Goal: Task Accomplishment & Management: Complete application form

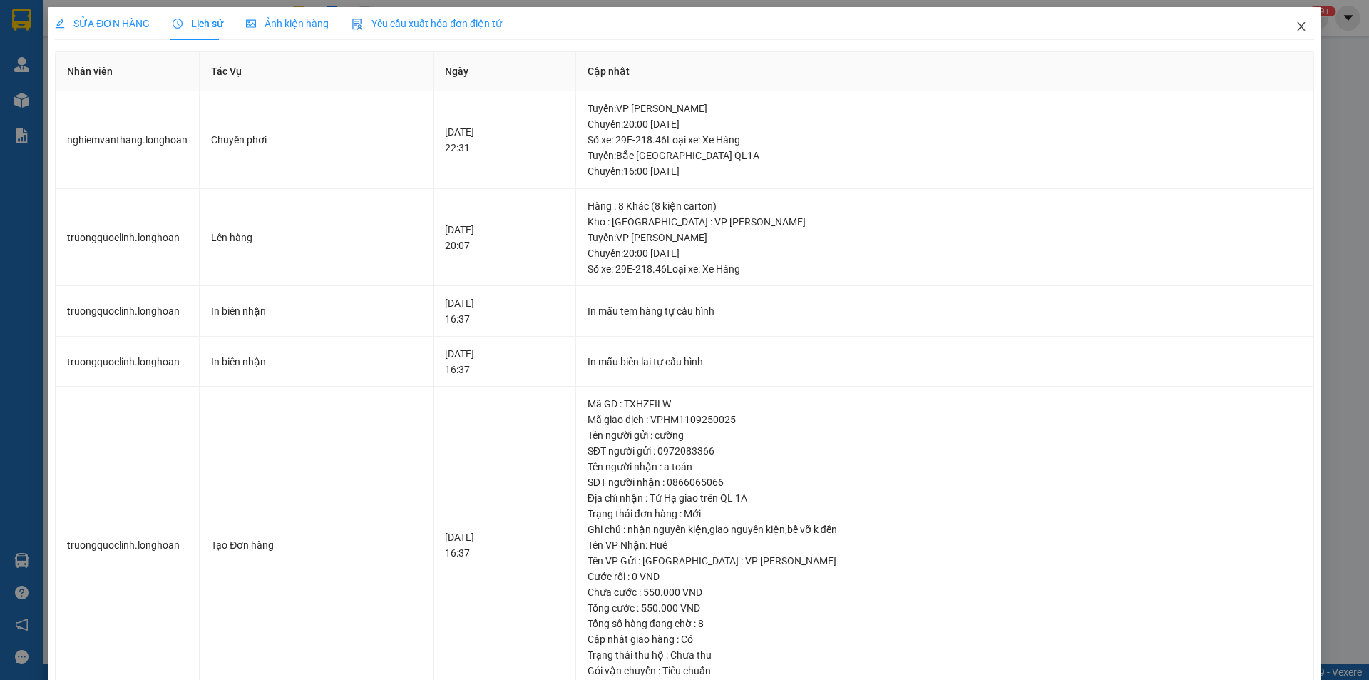
click at [1296, 29] on icon "close" at bounding box center [1301, 26] width 11 height 11
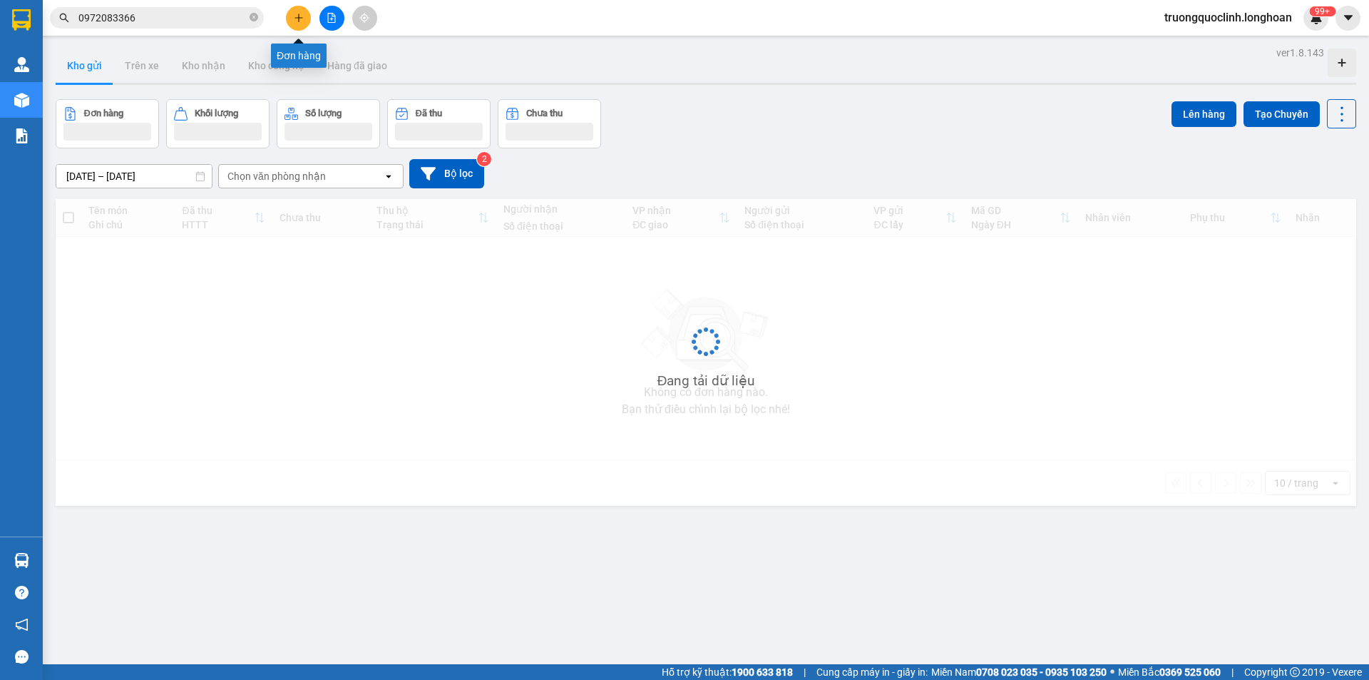
click at [294, 16] on icon "plus" at bounding box center [299, 18] width 10 height 10
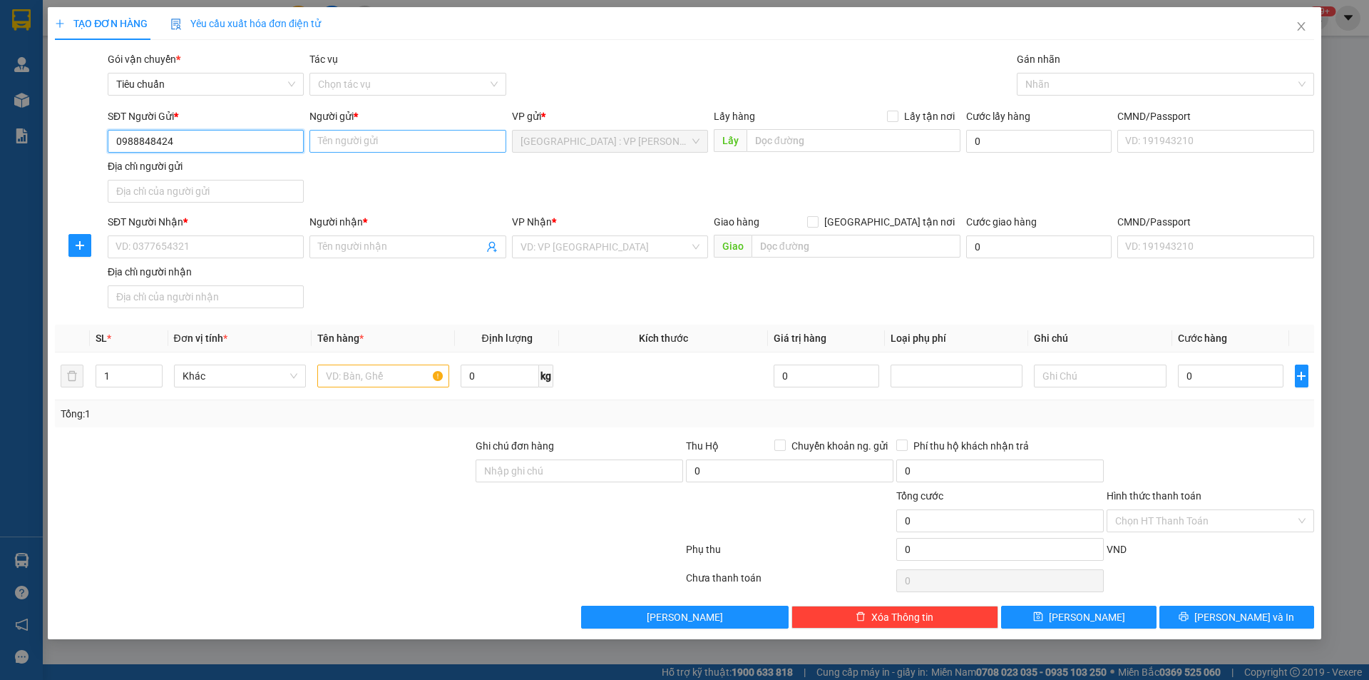
type input "0988848424"
click at [404, 145] on input "Người gửi *" at bounding box center [408, 141] width 196 height 23
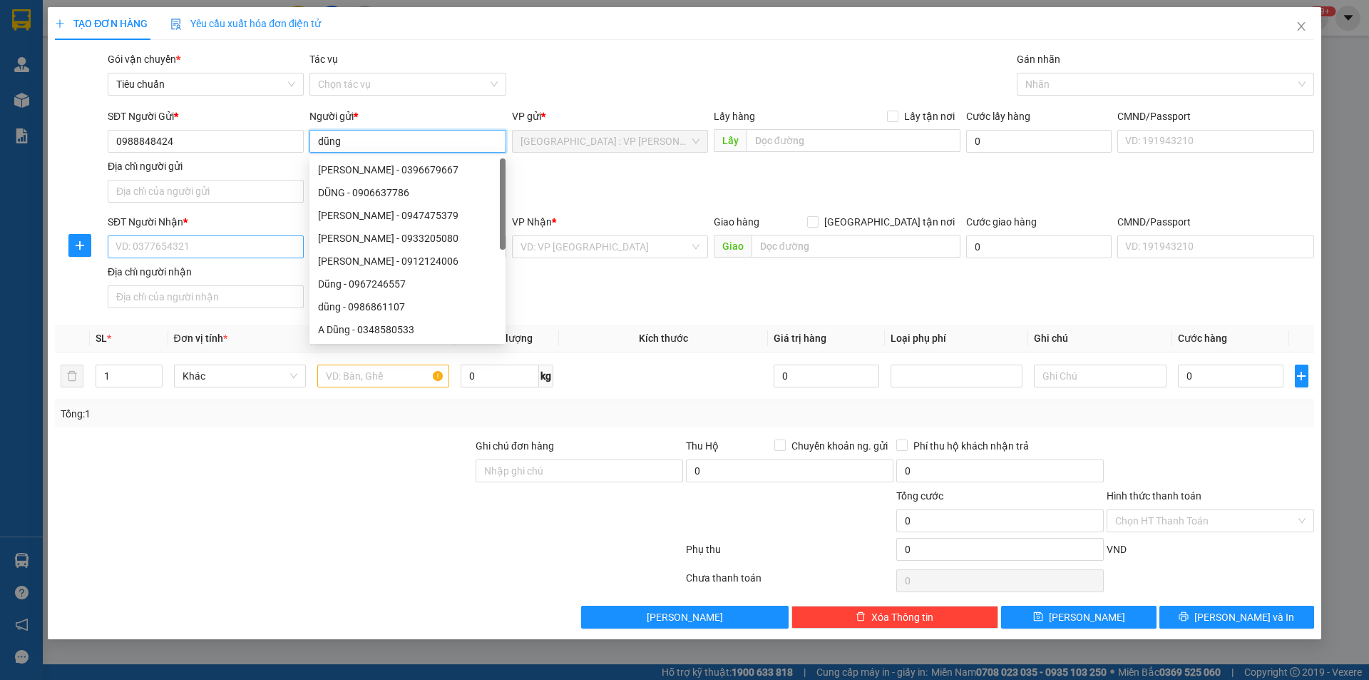
type input "dũng"
click at [287, 243] on input "SĐT Người Nhận *" at bounding box center [206, 246] width 196 height 23
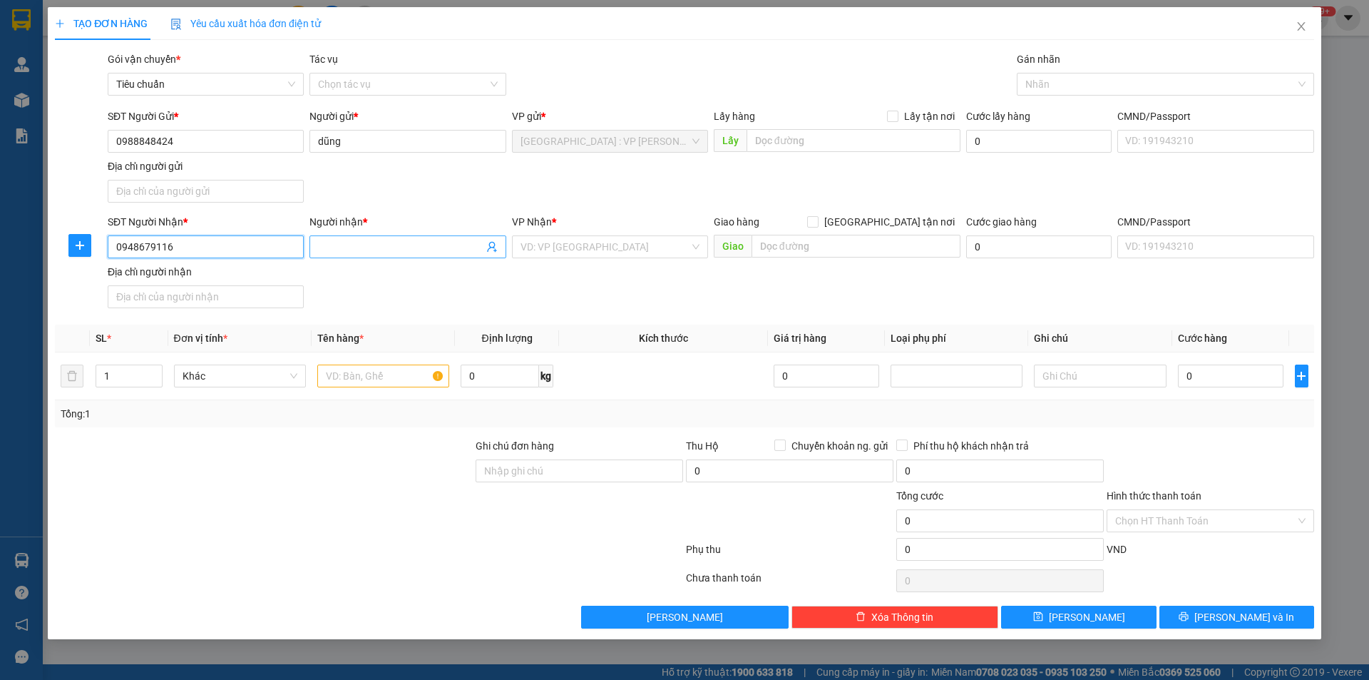
type input "0948679116"
click at [337, 250] on input "Người nhận *" at bounding box center [400, 247] width 165 height 16
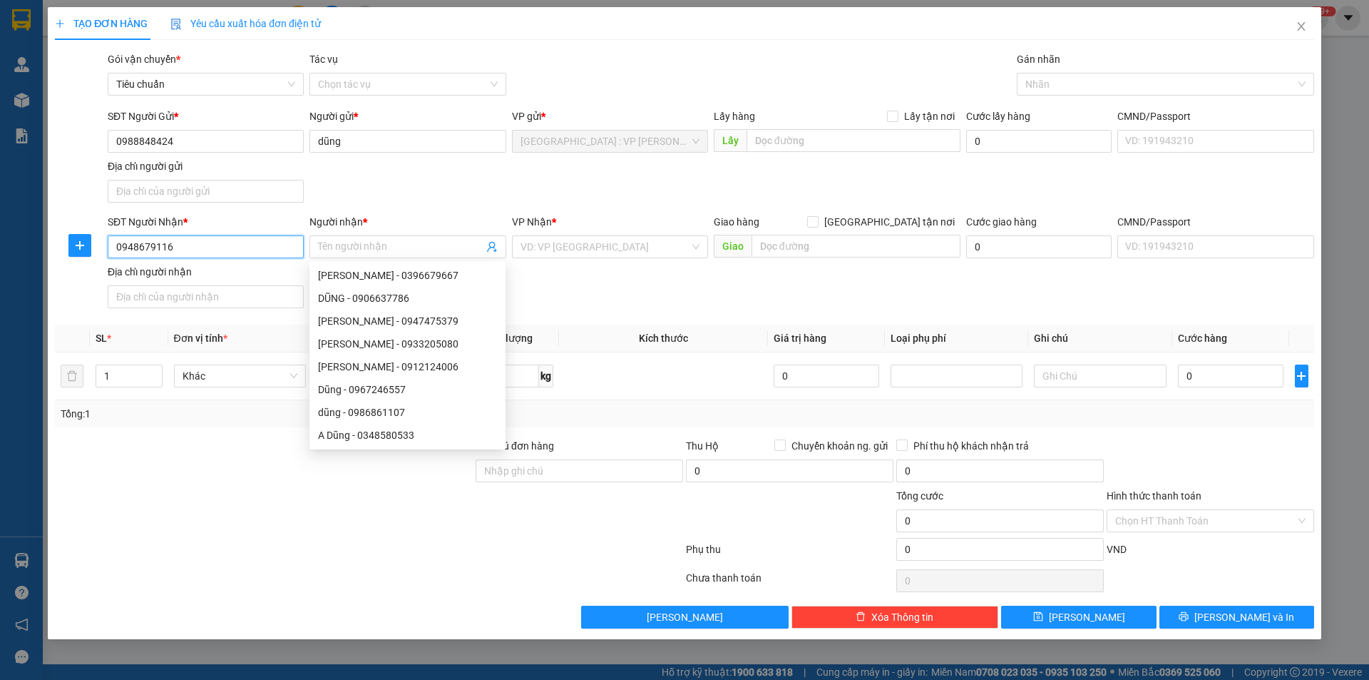
click at [182, 247] on input "0948679116" at bounding box center [206, 246] width 196 height 23
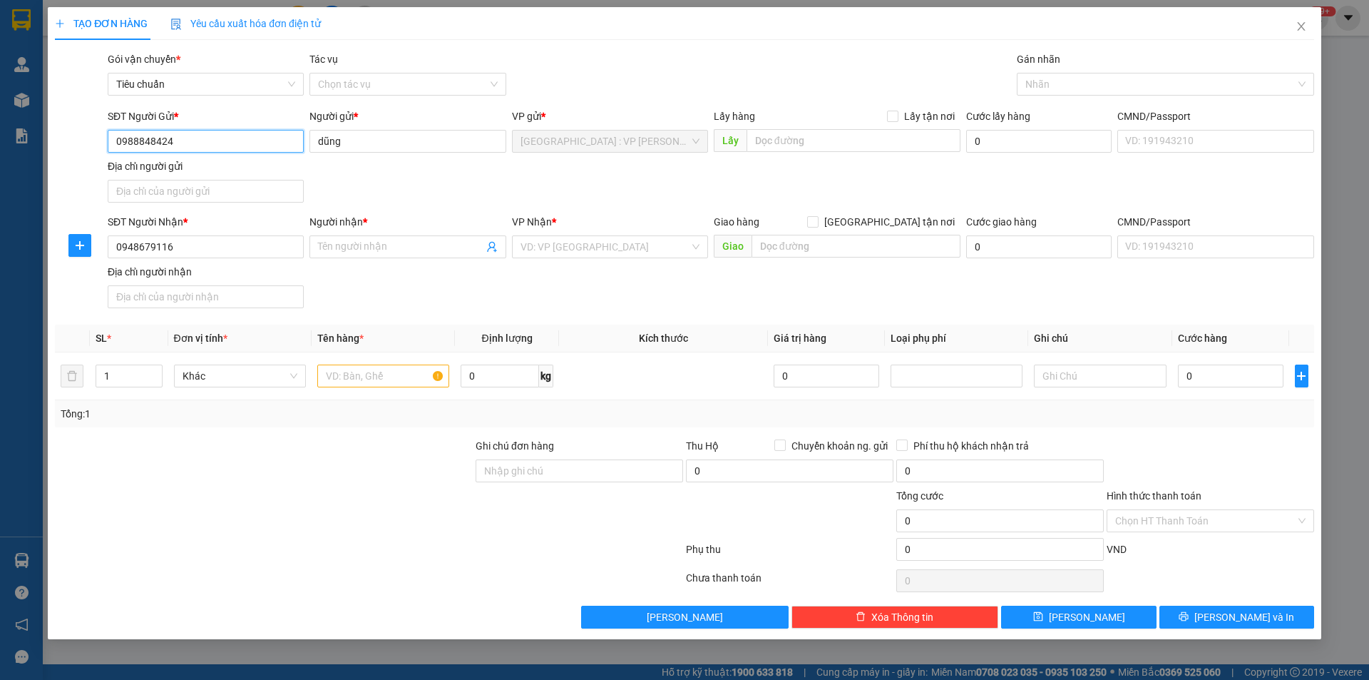
click at [191, 143] on input "0988848424" at bounding box center [206, 141] width 196 height 23
paste input "48679116"
type input "0948679116"
click at [183, 250] on input "0948679116" at bounding box center [206, 246] width 196 height 23
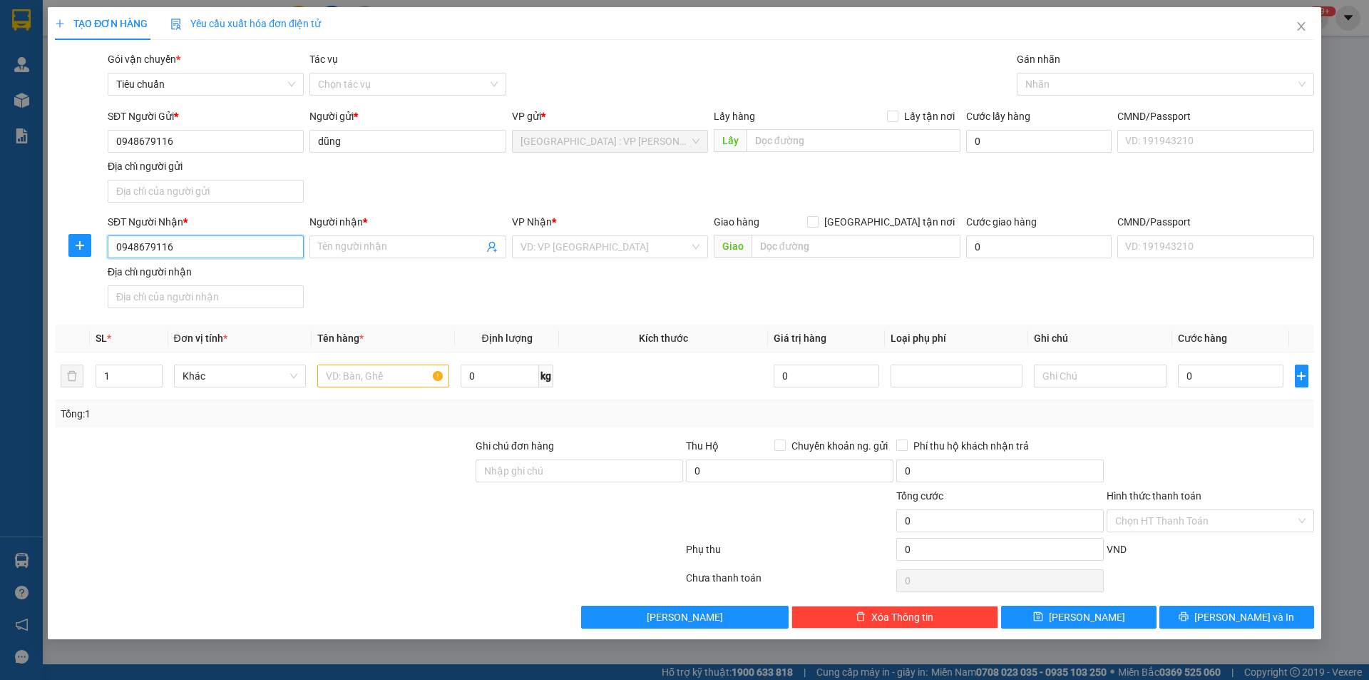
click at [183, 250] on input "0948679116" at bounding box center [206, 246] width 196 height 23
type input "0988848424"
click at [340, 245] on input "Người nhận *" at bounding box center [400, 247] width 165 height 16
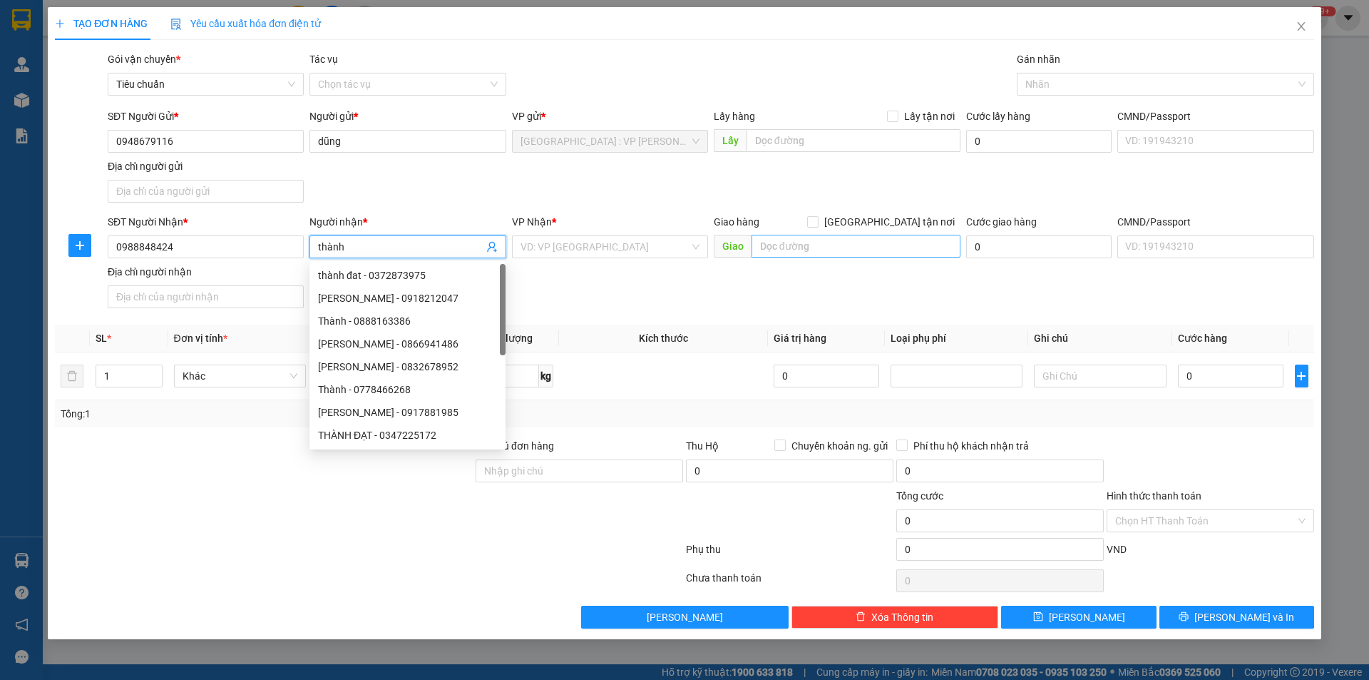
type input "thành"
click at [781, 250] on input "text" at bounding box center [856, 246] width 209 height 23
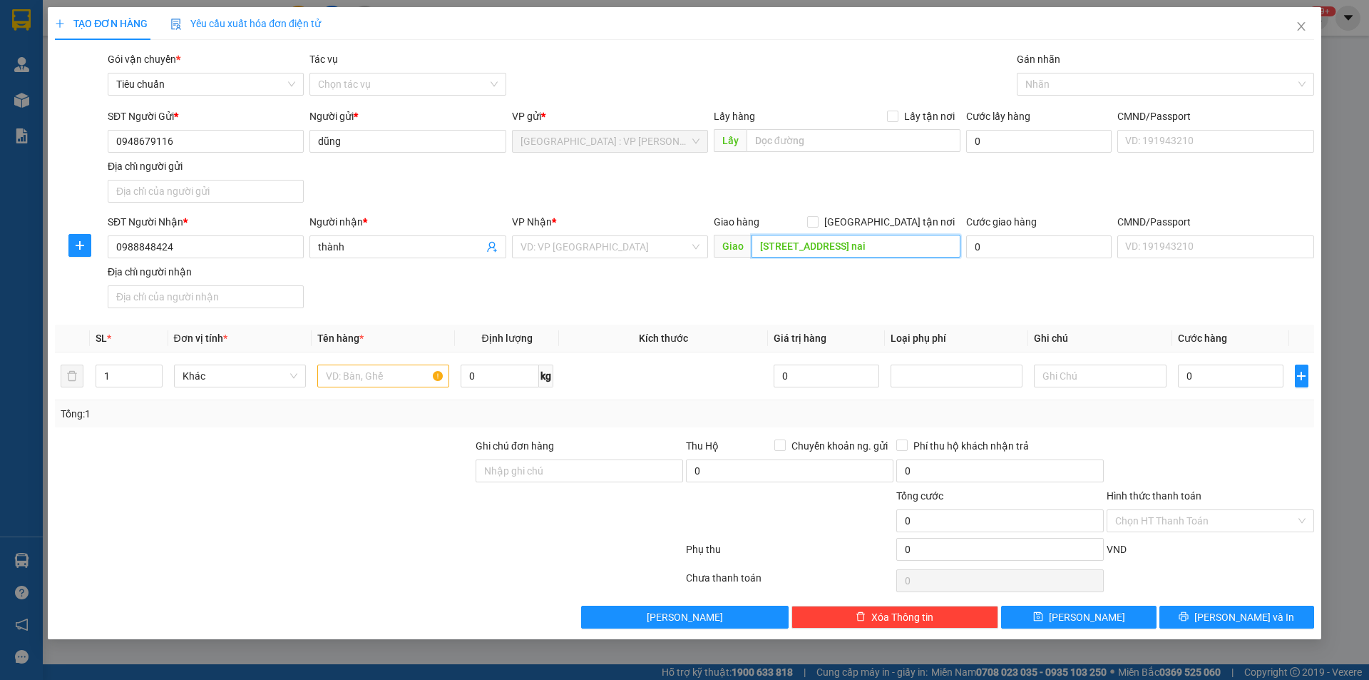
scroll to position [0, 80]
type input "[STREET_ADDRESS] nai"
click at [896, 219] on span "[GEOGRAPHIC_DATA] tận nơi" at bounding box center [890, 222] width 142 height 16
click at [817, 219] on input "[GEOGRAPHIC_DATA] tận nơi" at bounding box center [812, 221] width 10 height 10
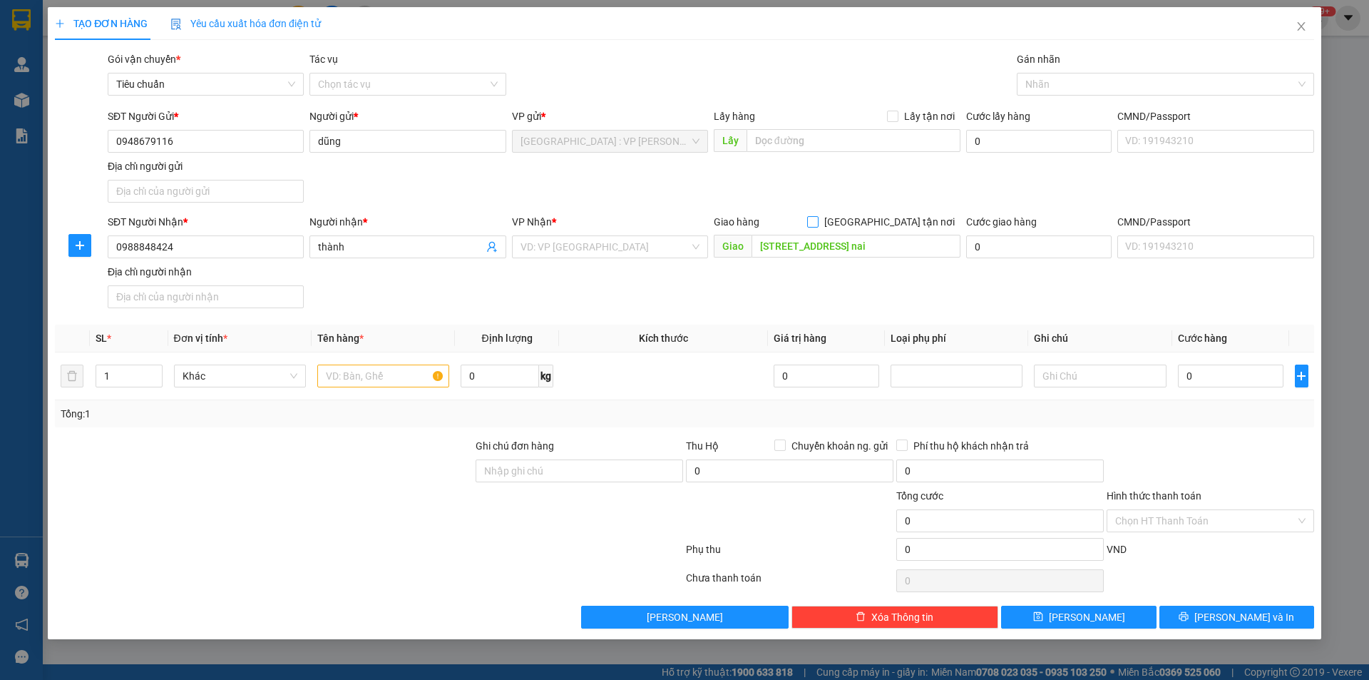
checkbox input "true"
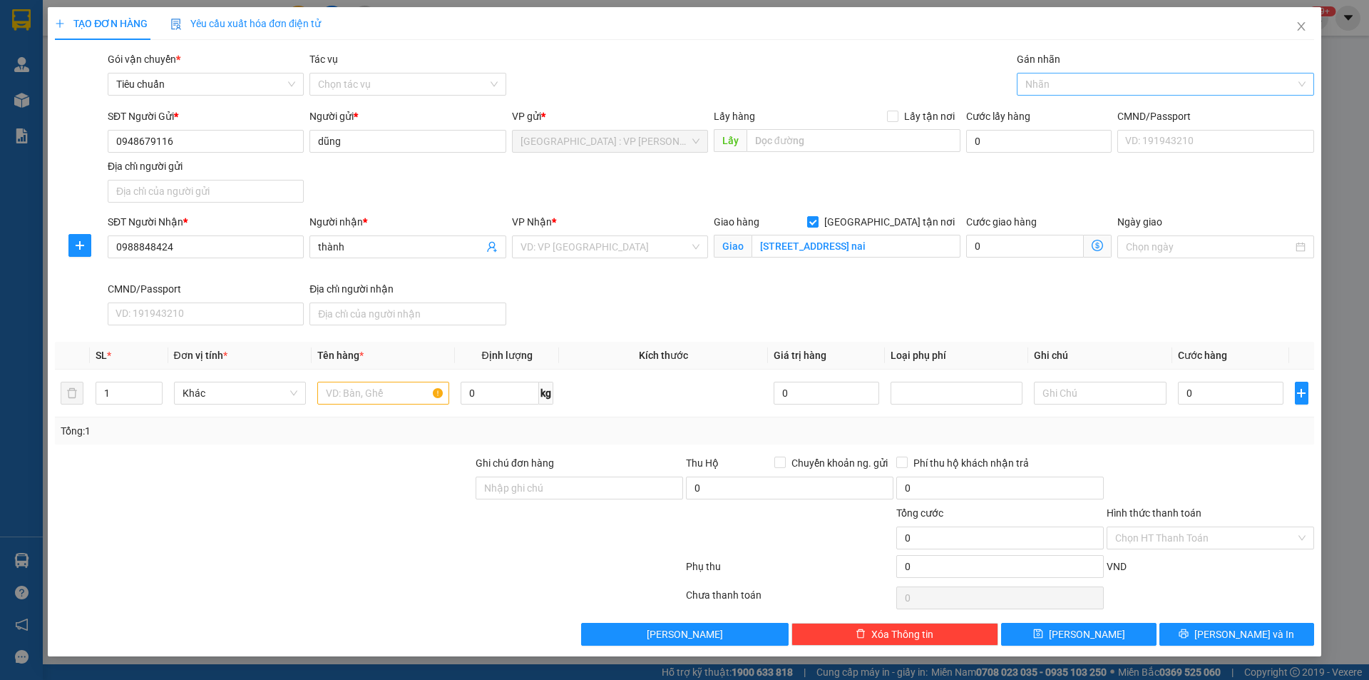
click at [1056, 81] on div at bounding box center [1159, 84] width 276 height 17
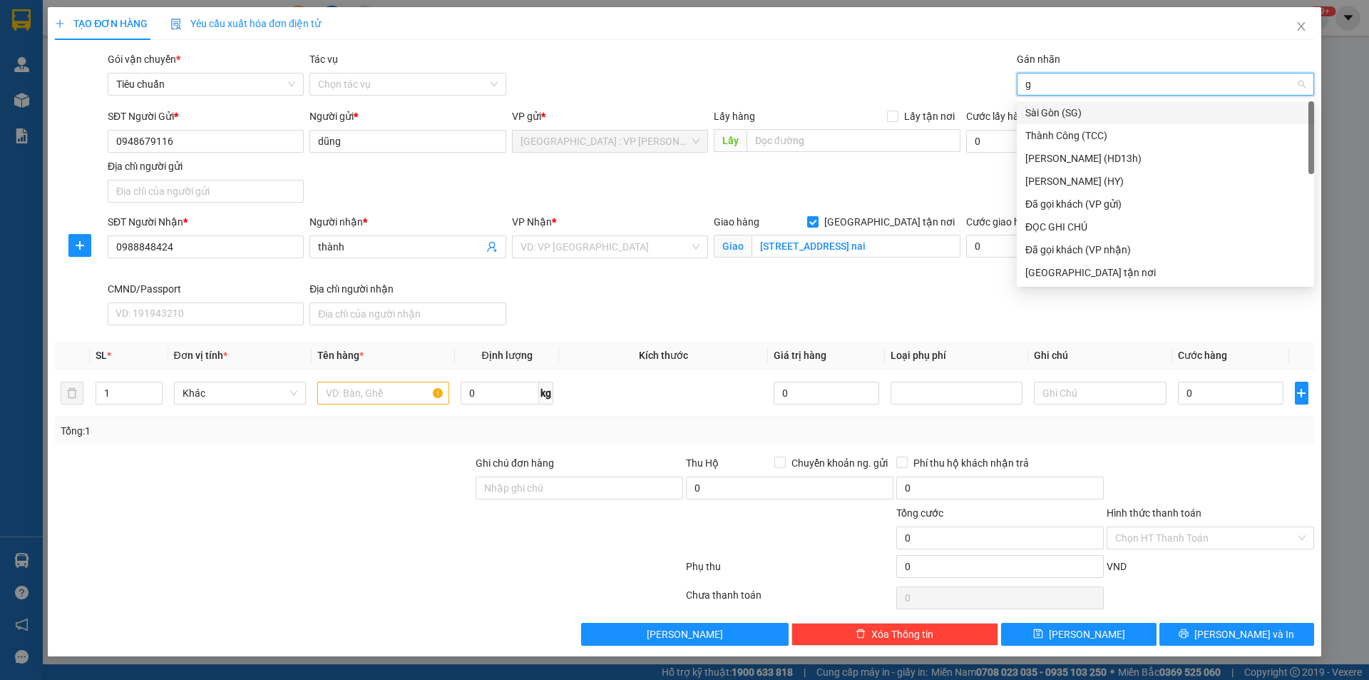
type input "gt"
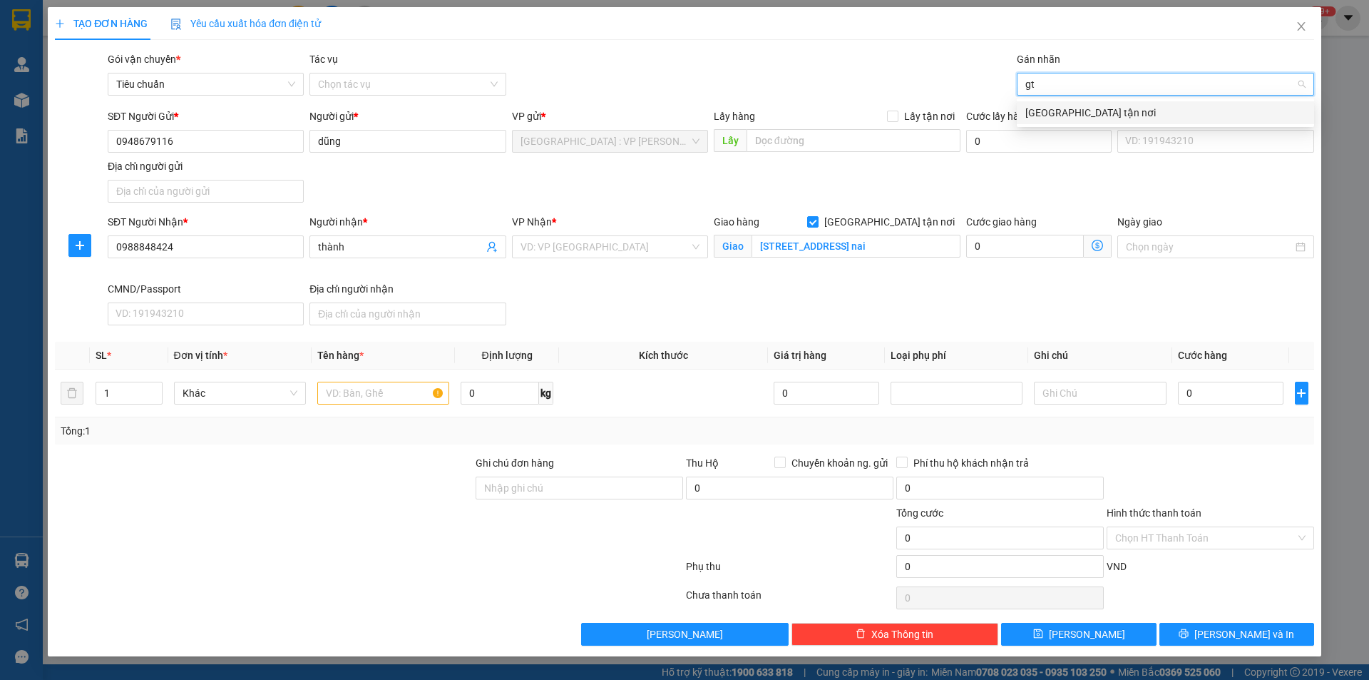
click at [1042, 109] on div "[GEOGRAPHIC_DATA] tận nơi" at bounding box center [1166, 113] width 280 height 16
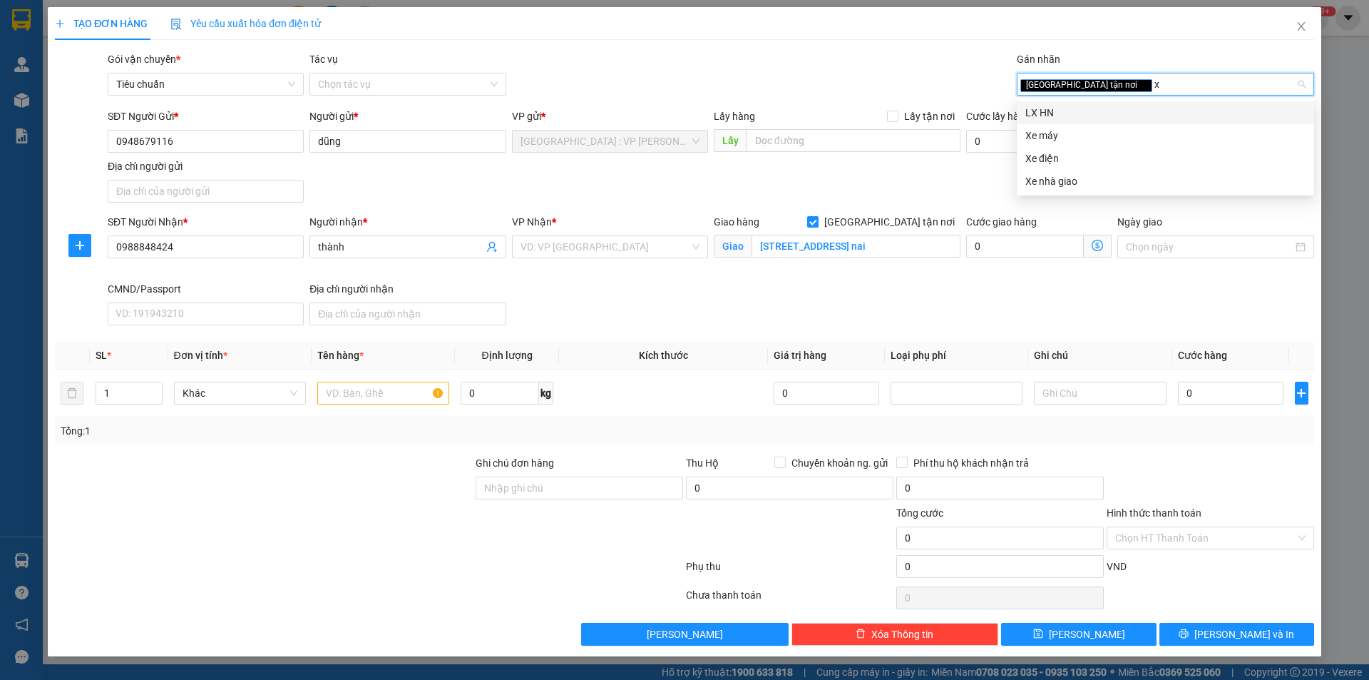
type input "xe"
click at [1056, 117] on div "Xe máy" at bounding box center [1166, 113] width 280 height 16
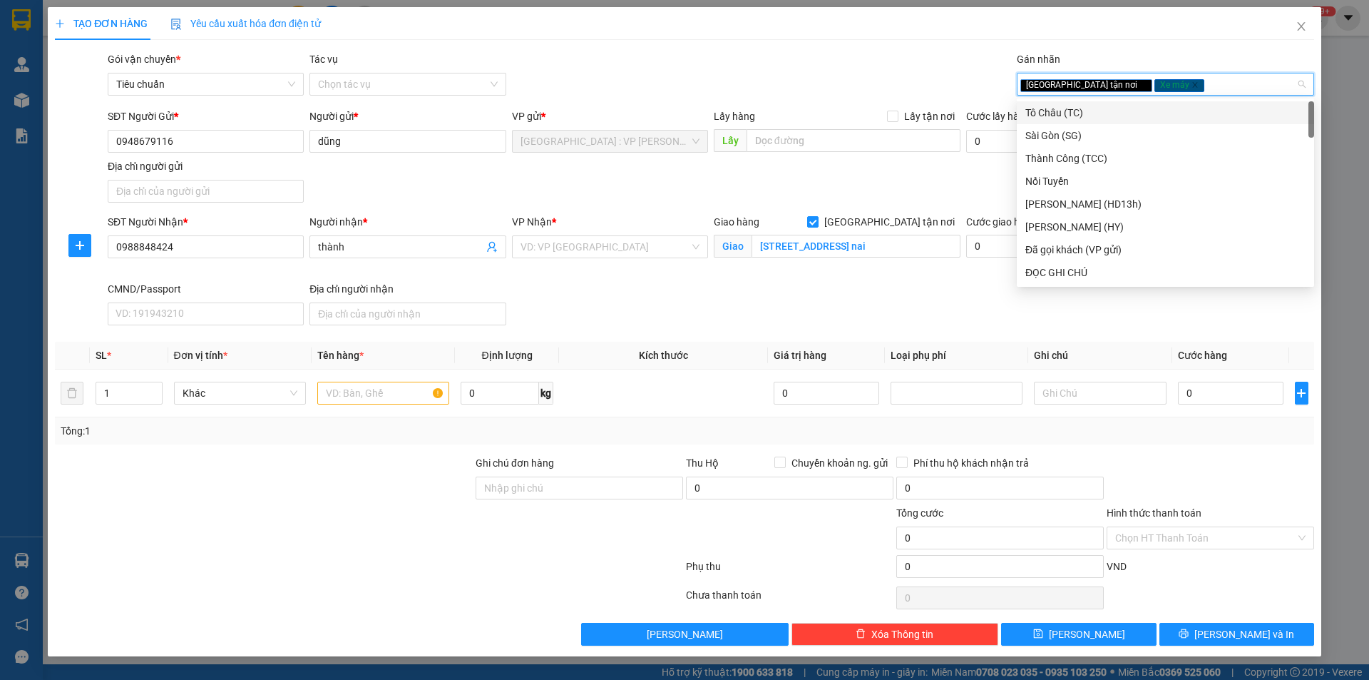
click at [900, 54] on div "Gói vận chuyển * Tiêu chuẩn Tác vụ Chọn tác vụ Gán nhãn Giao tận nơi Xe máy" at bounding box center [711, 76] width 1212 height 50
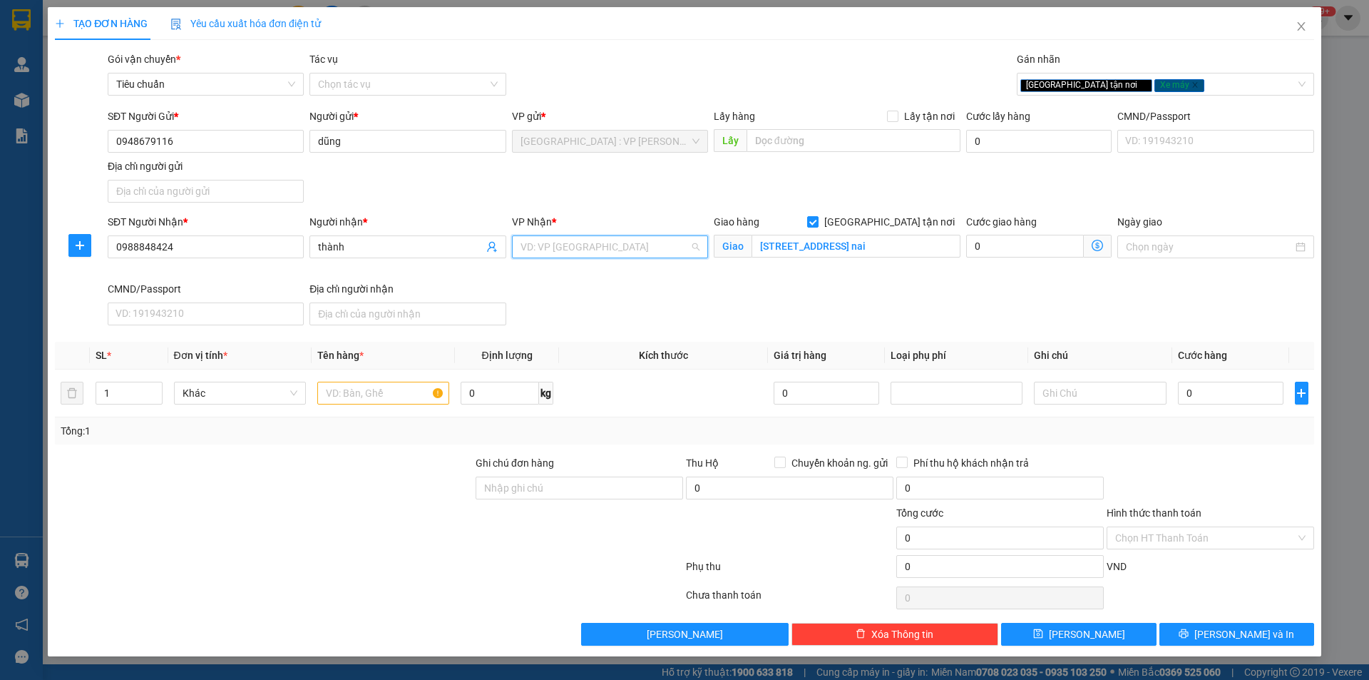
click at [597, 251] on input "search" at bounding box center [605, 246] width 169 height 21
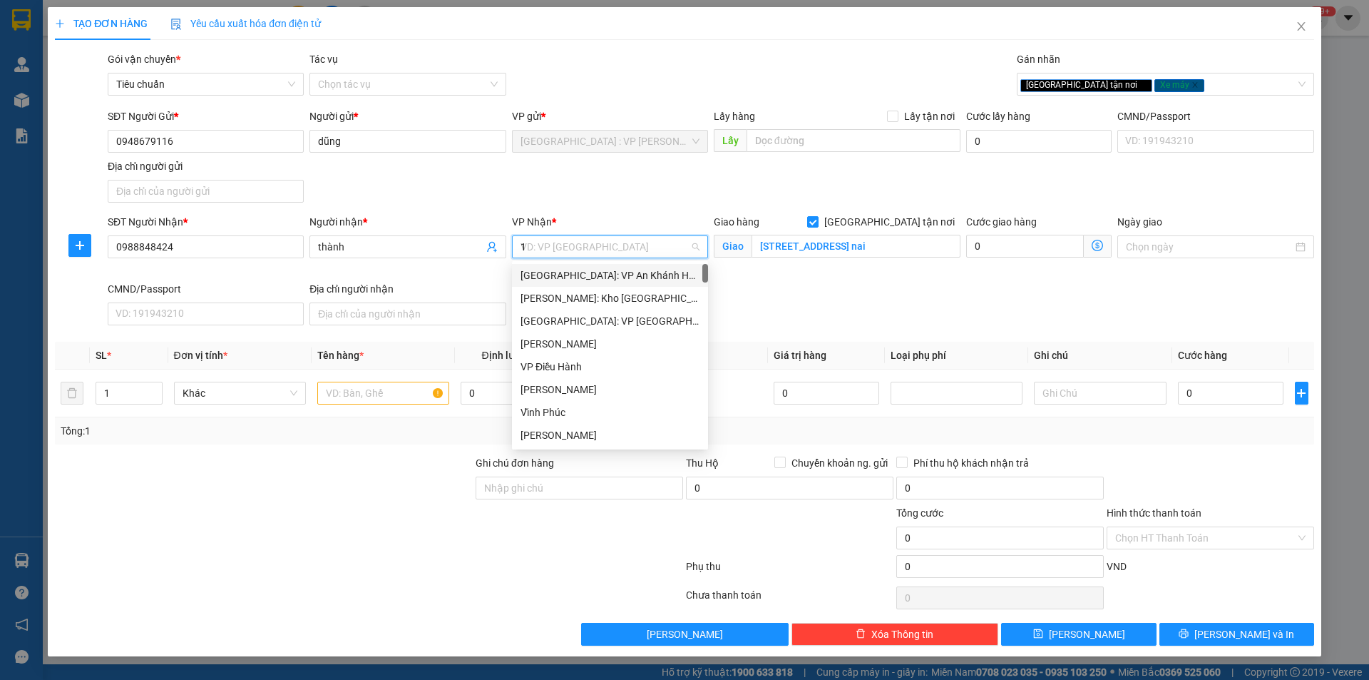
type input "12"
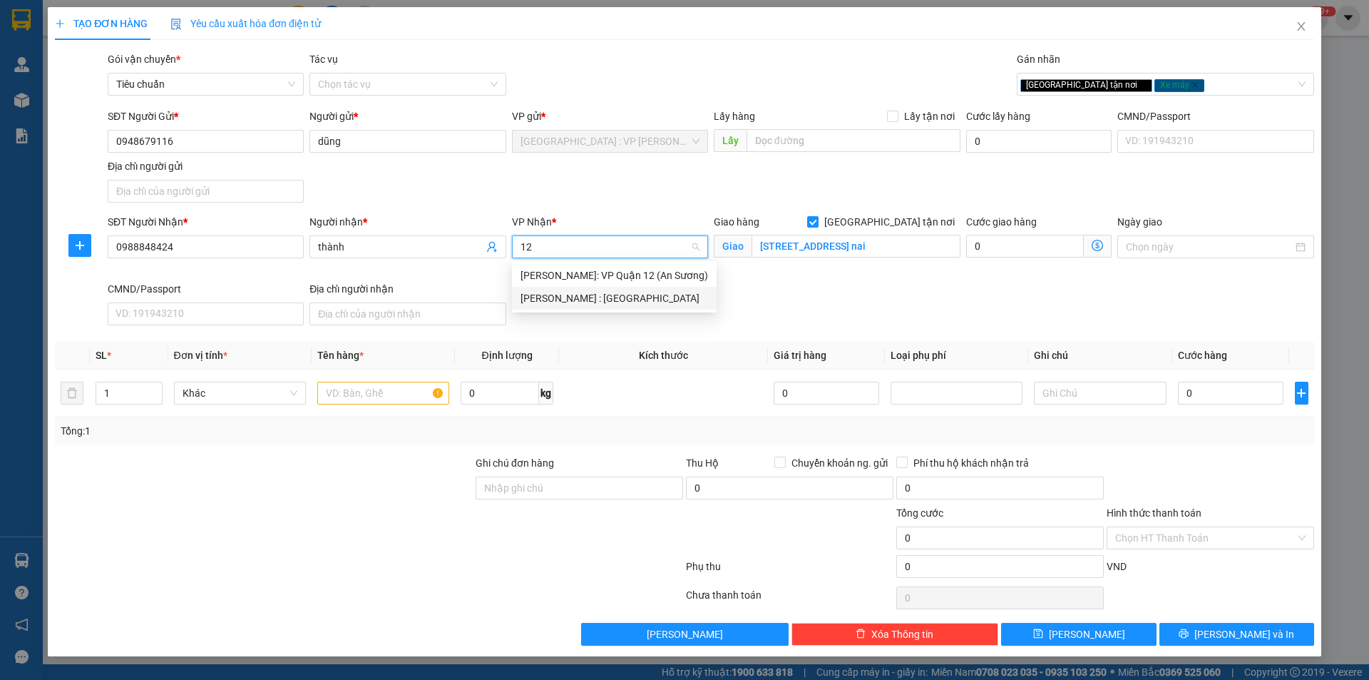
click at [618, 302] on div "[PERSON_NAME] : [GEOGRAPHIC_DATA]" at bounding box center [615, 298] width 188 height 16
click at [413, 389] on input "text" at bounding box center [383, 393] width 132 height 23
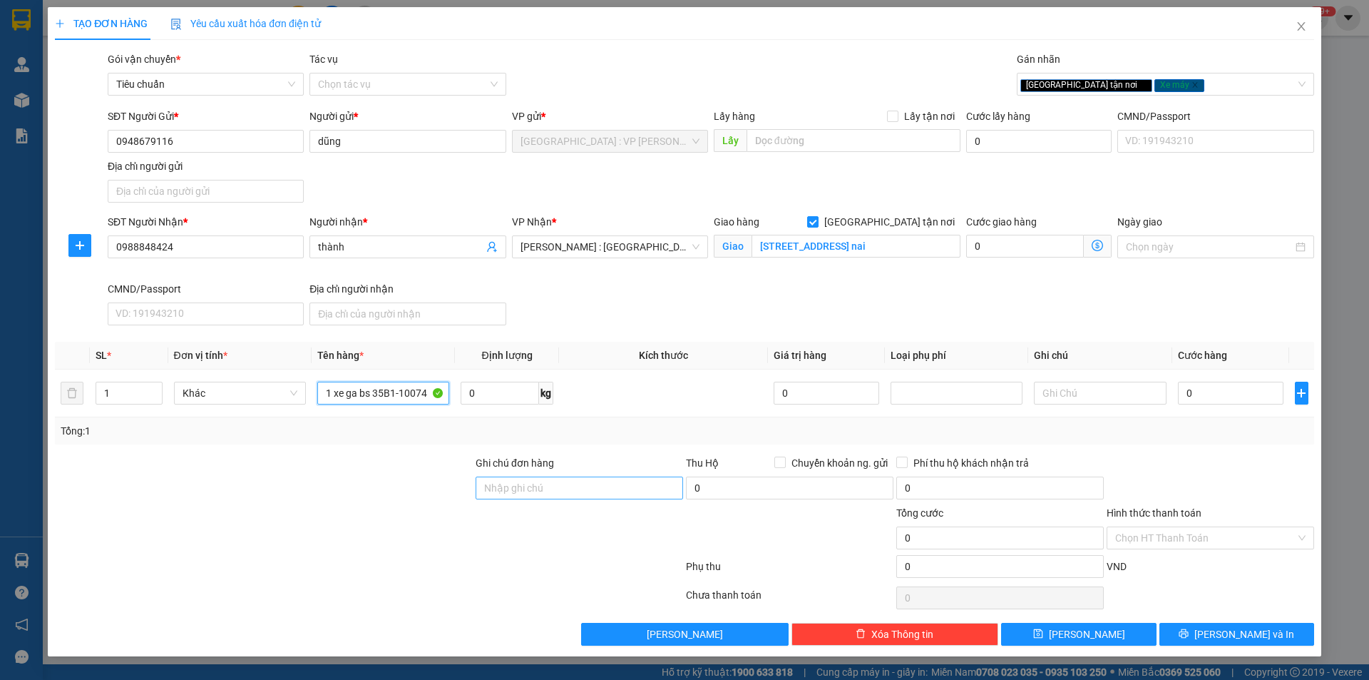
type input "1 xe ga bs 35B1-10074"
click at [518, 491] on input "Ghi chú đơn hàng" at bounding box center [580, 487] width 208 height 23
type input "chìa khóa quấn tay lái,cà vẹt trong cốp xe"
click at [494, 577] on div at bounding box center [368, 569] width 631 height 29
click at [1250, 387] on input "0" at bounding box center [1231, 393] width 106 height 23
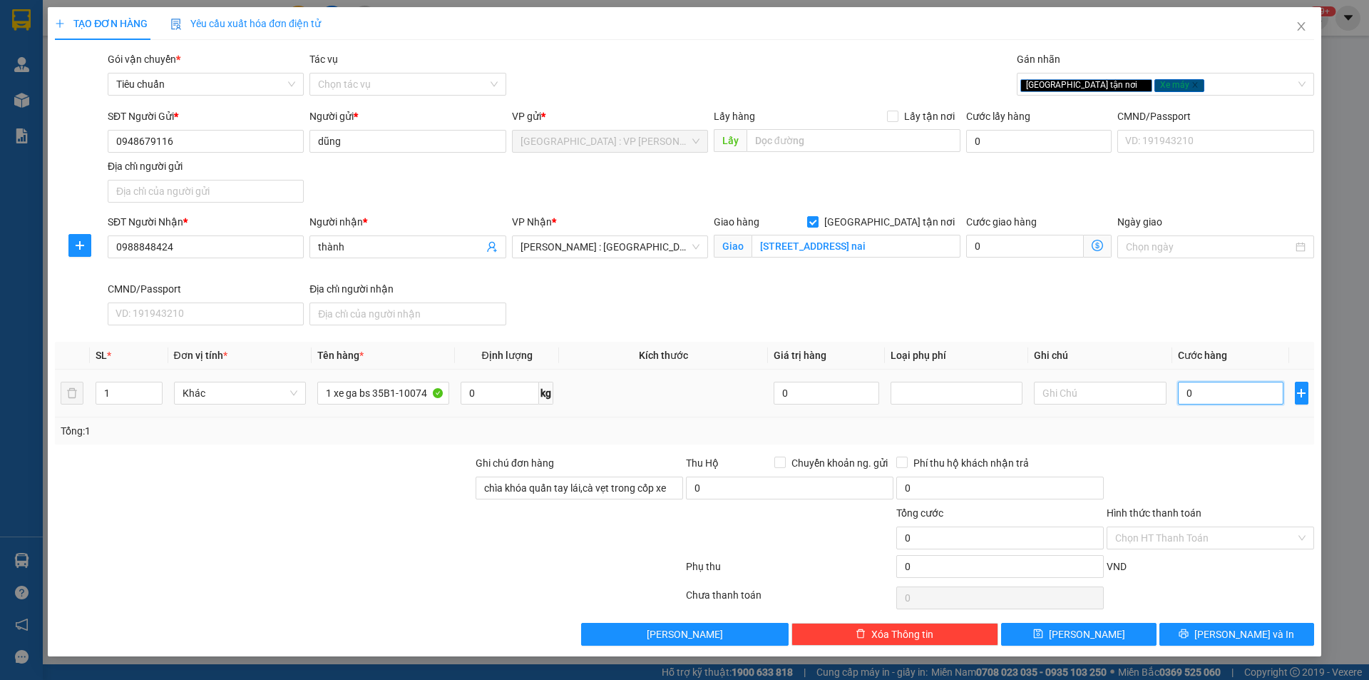
type input "1"
type input "13"
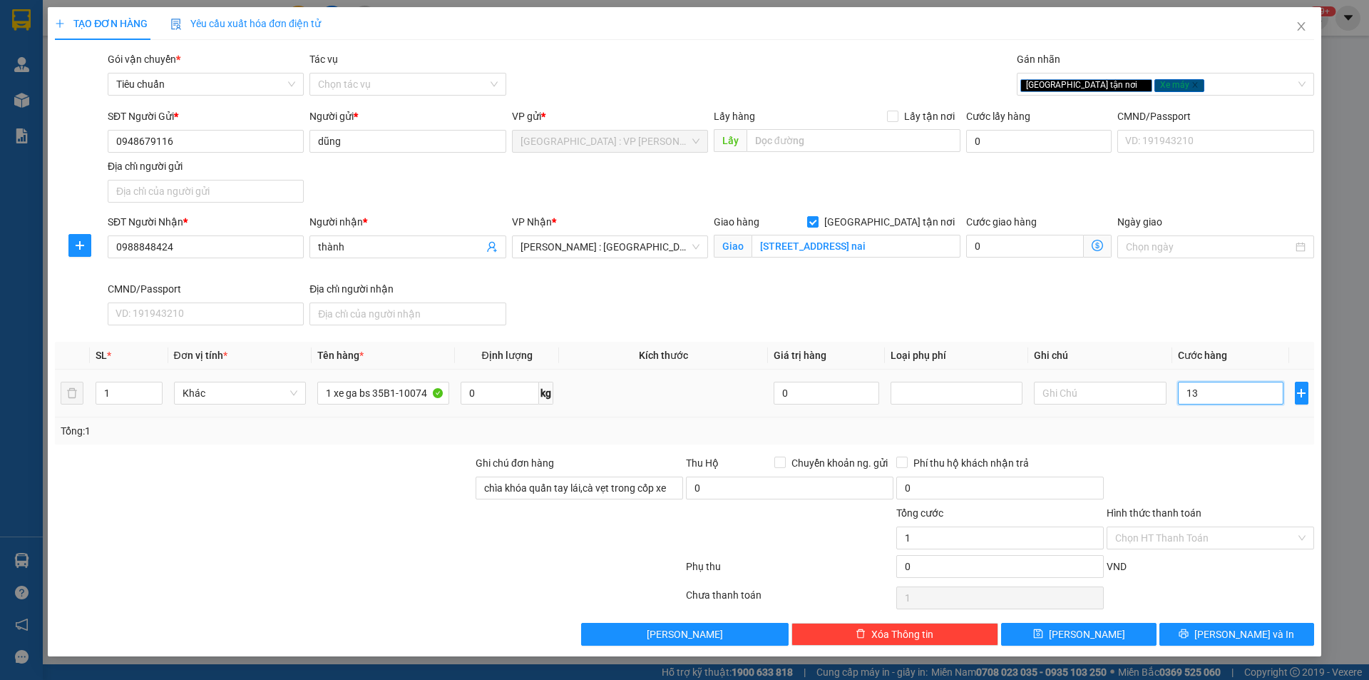
type input "13"
type input "138"
type input "1.380"
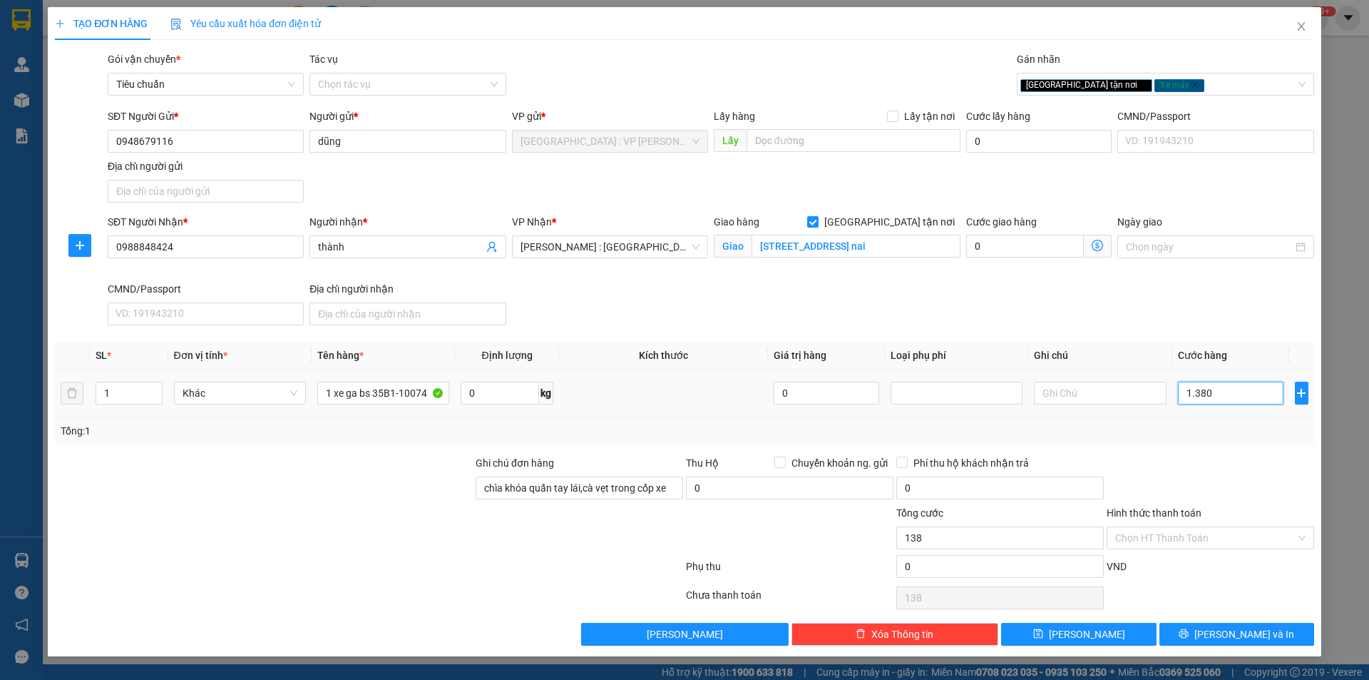
type input "1.380"
type input "13.800"
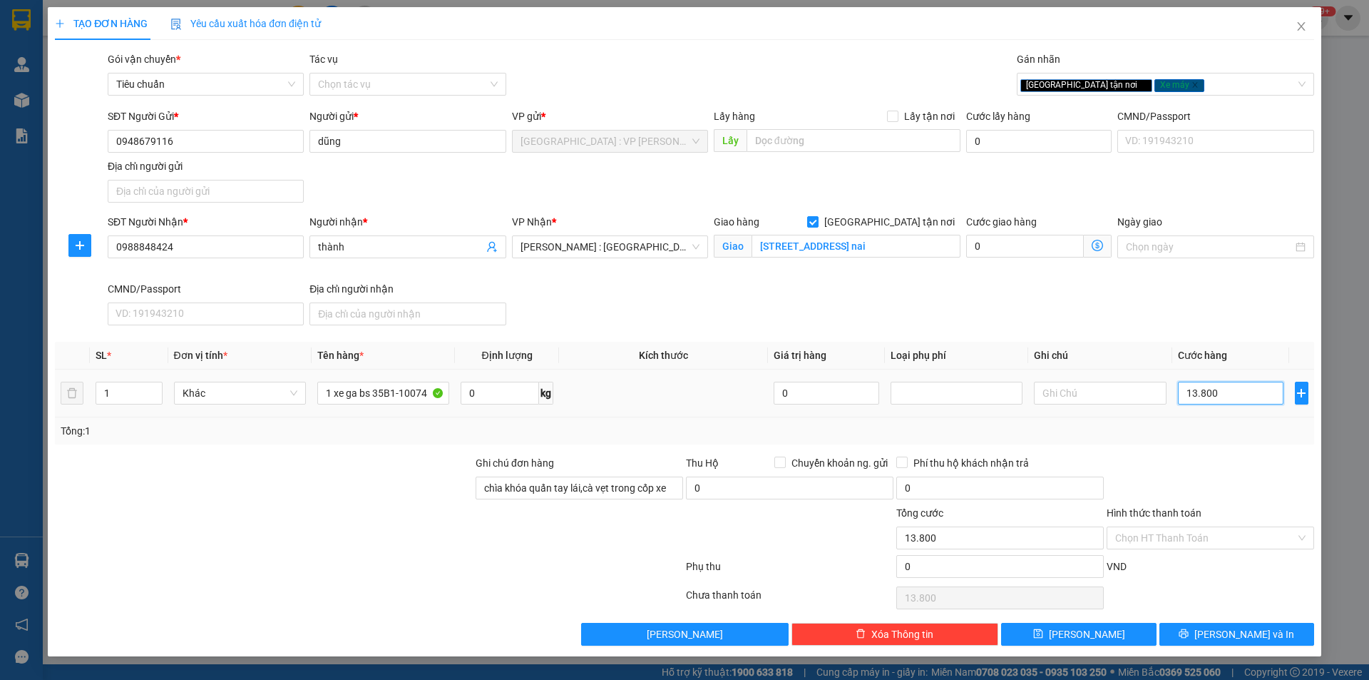
type input "138.000"
type input "1.380.000"
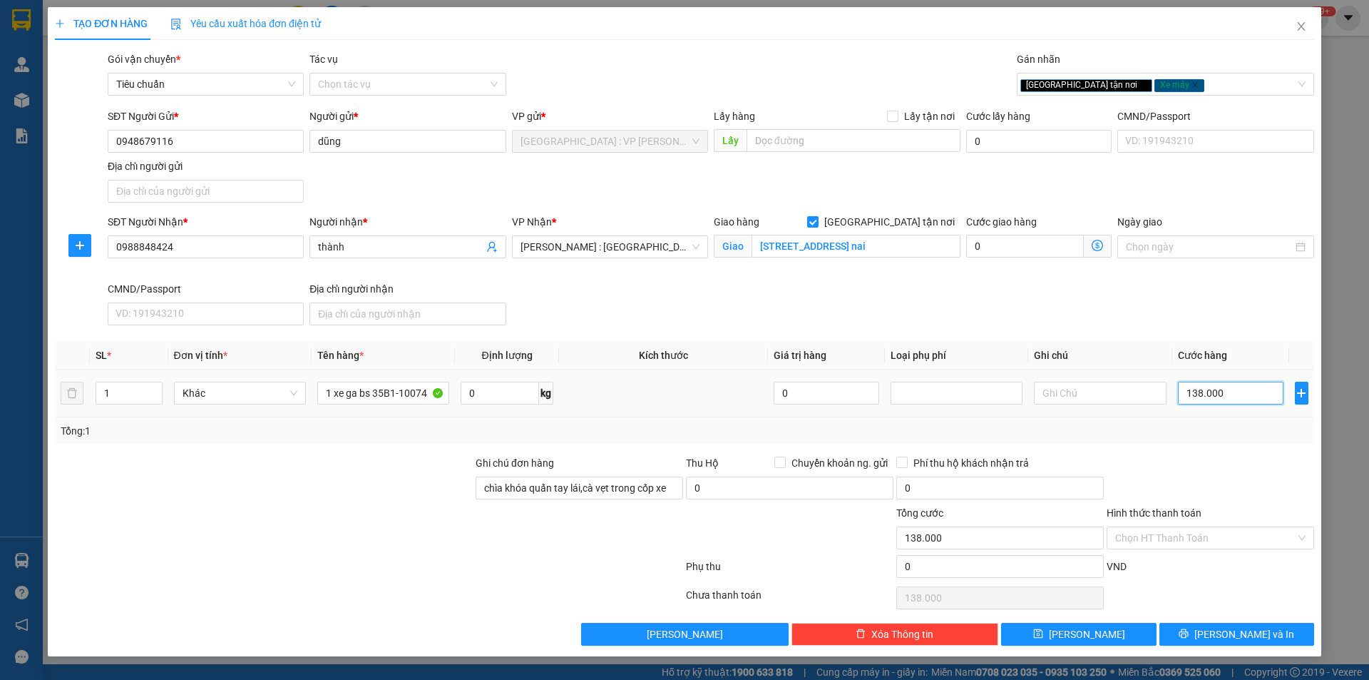
type input "1.380.000"
click at [1189, 637] on icon "printer" at bounding box center [1184, 633] width 10 height 10
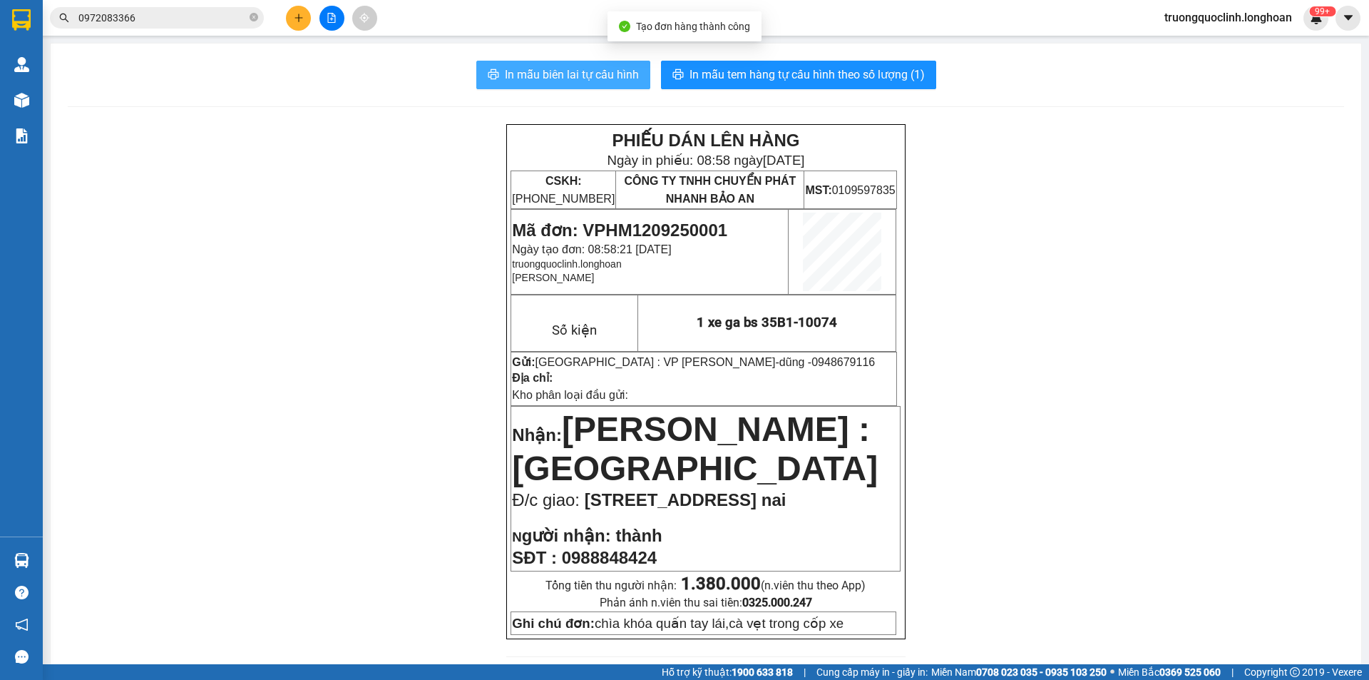
click at [583, 82] on span "In mẫu biên lai tự cấu hình" at bounding box center [572, 75] width 134 height 18
click at [673, 223] on span "Mã đơn: VPHM1209250001" at bounding box center [619, 229] width 215 height 19
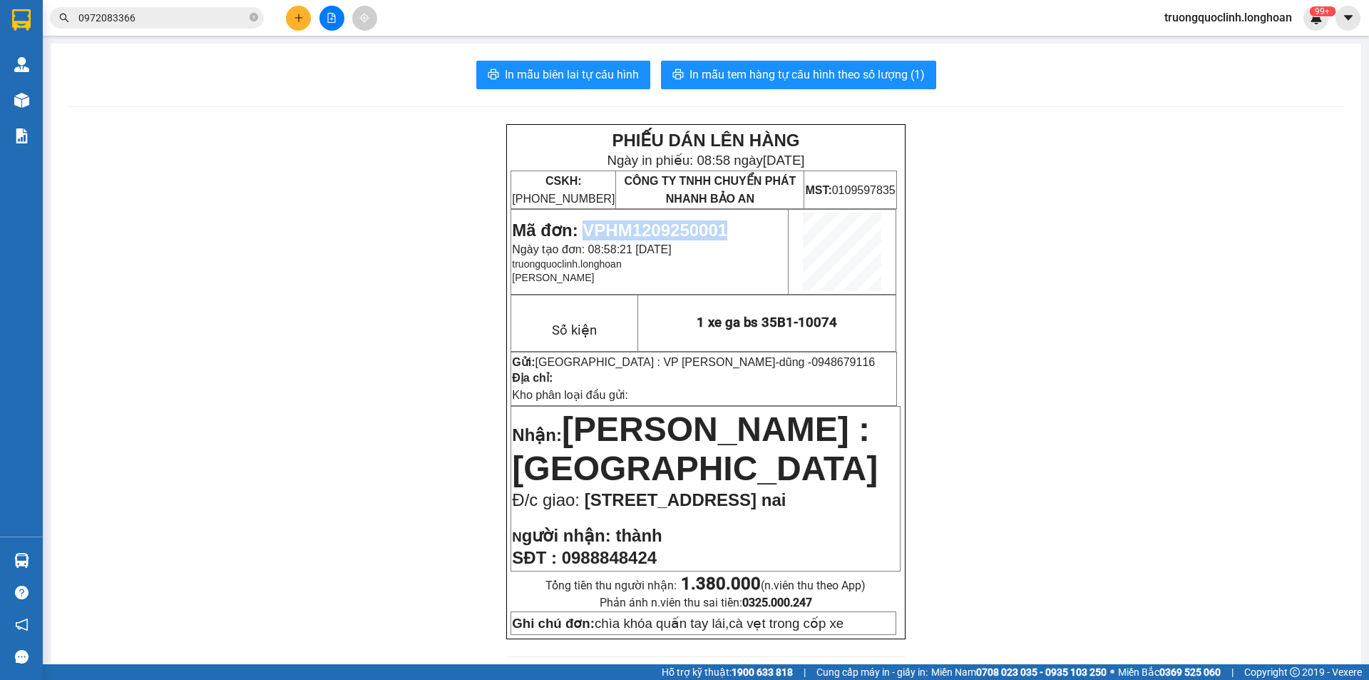
click at [673, 223] on span "Mã đơn: VPHM1209250001" at bounding box center [619, 229] width 215 height 19
copy span "VPHM1209250001"
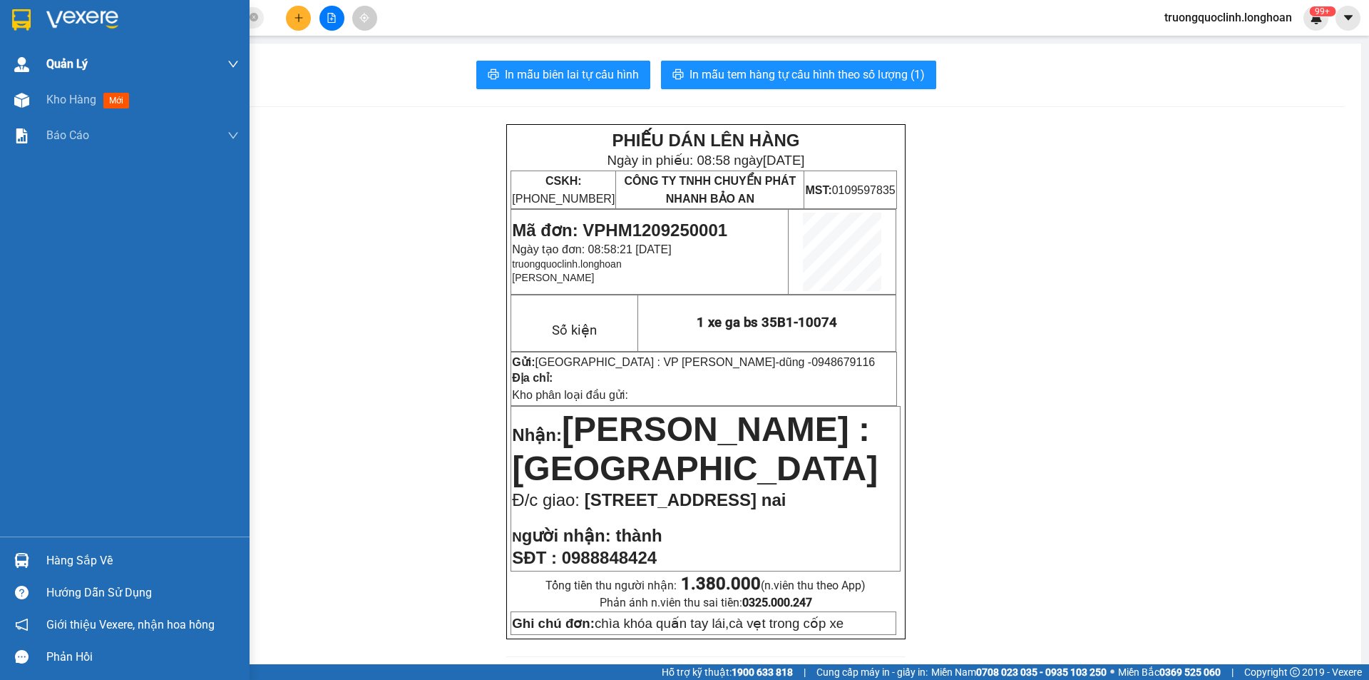
drag, startPoint x: 34, startPoint y: 13, endPoint x: 98, endPoint y: 73, distance: 87.8
click at [31, 14] on div at bounding box center [125, 23] width 250 height 46
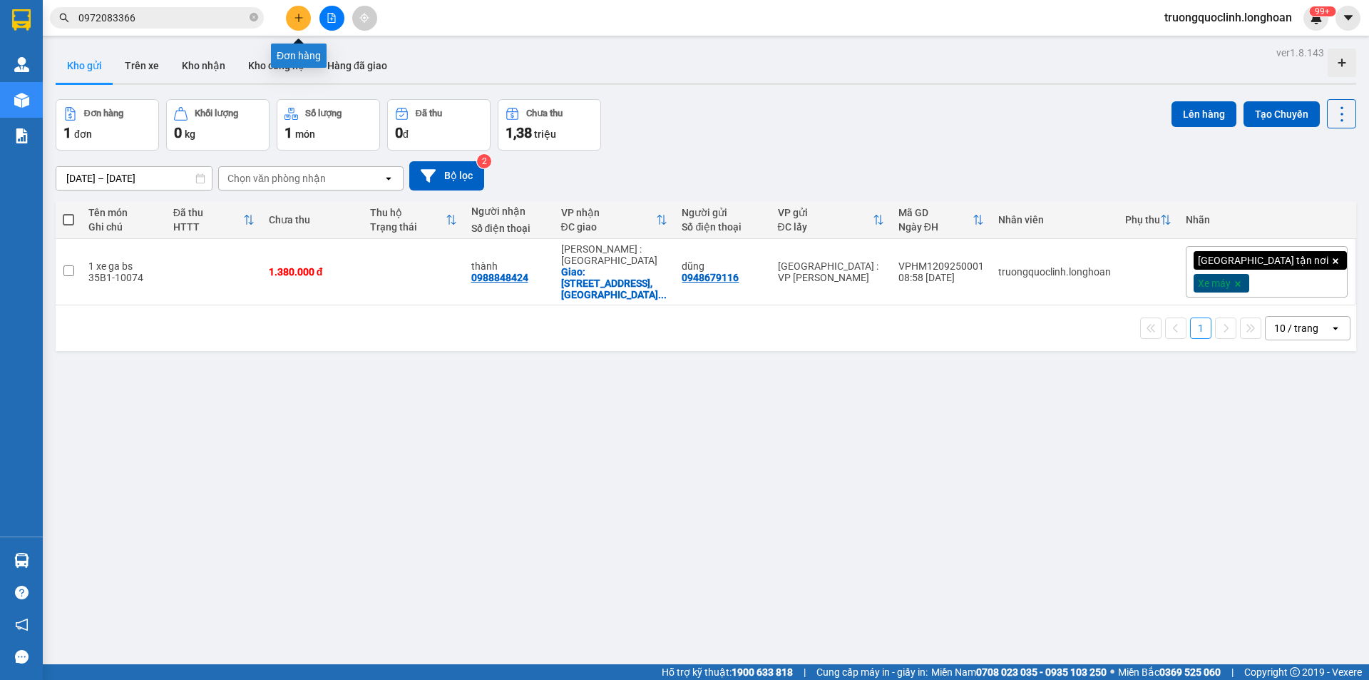
click at [298, 24] on button at bounding box center [298, 18] width 25 height 25
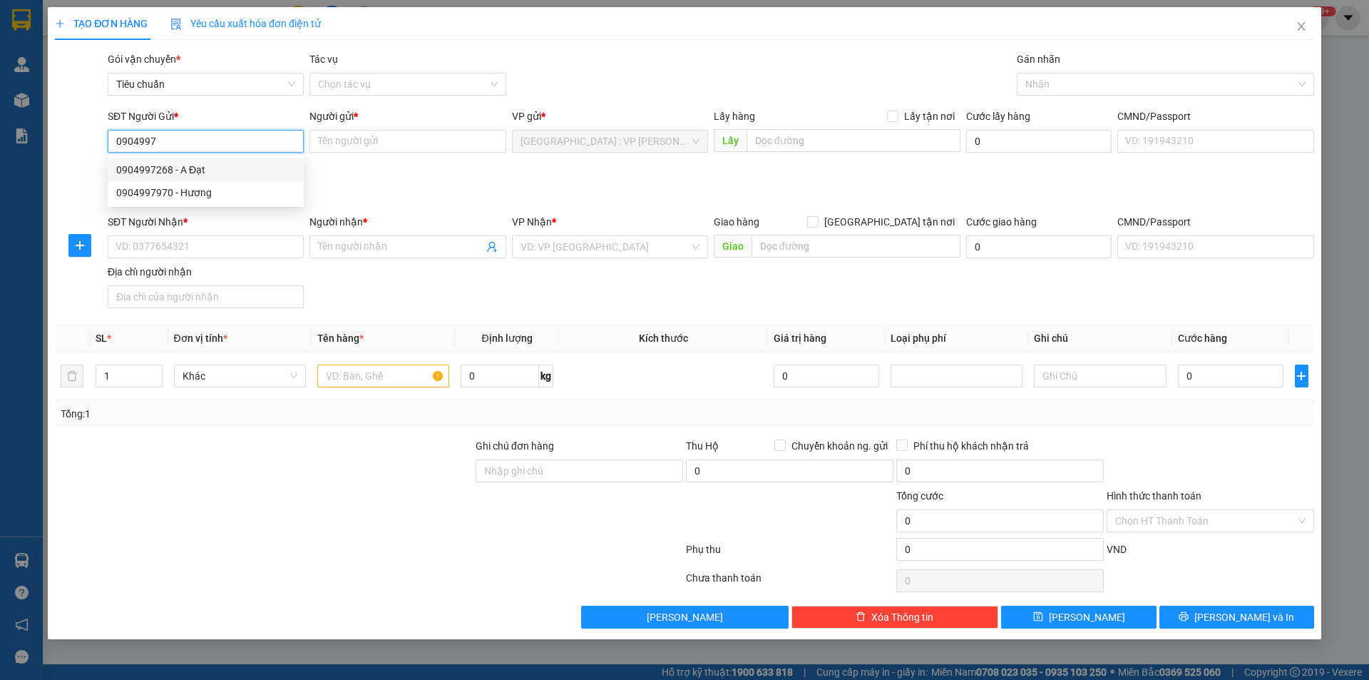
click at [185, 170] on div "0904997268 - A Đạt" at bounding box center [205, 170] width 179 height 16
type input "0904997268"
type input "A Đạt"
type input "0904997268"
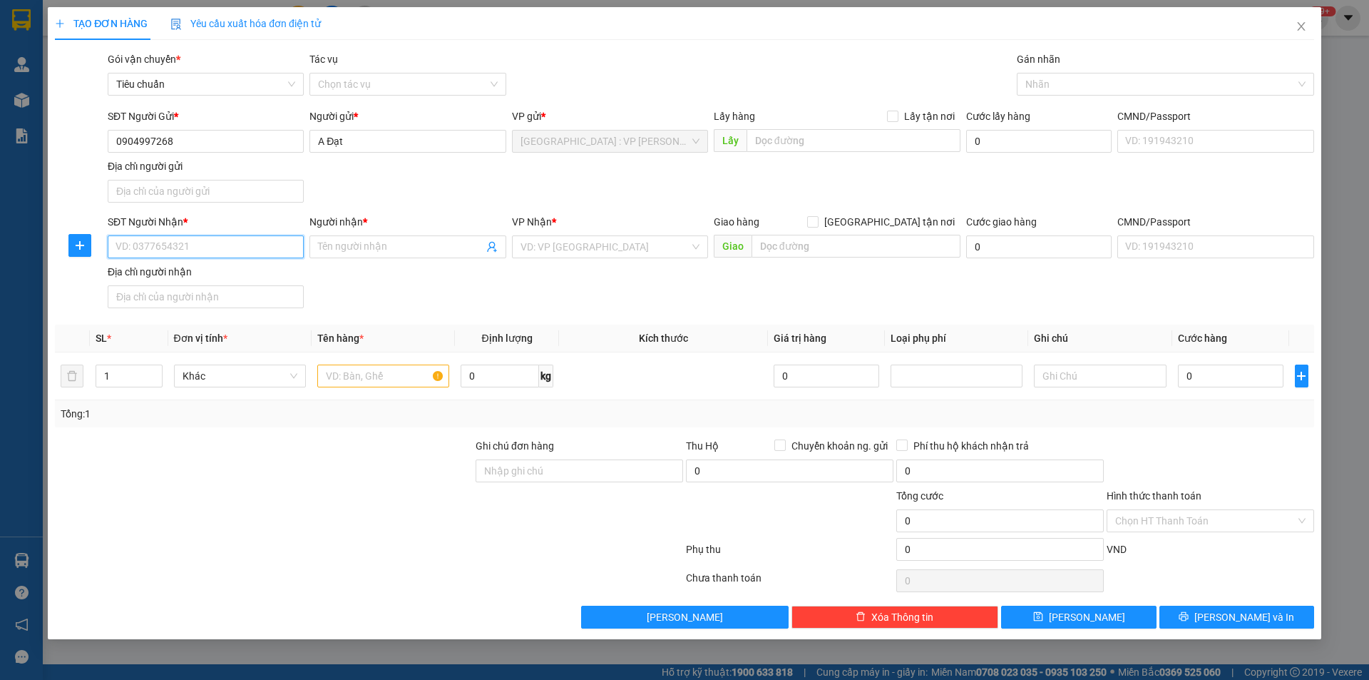
click at [214, 244] on input "SĐT Người Nhận *" at bounding box center [206, 246] width 196 height 23
click at [183, 325] on div "0913162078 - a Long" at bounding box center [205, 321] width 179 height 16
type input "0913162078"
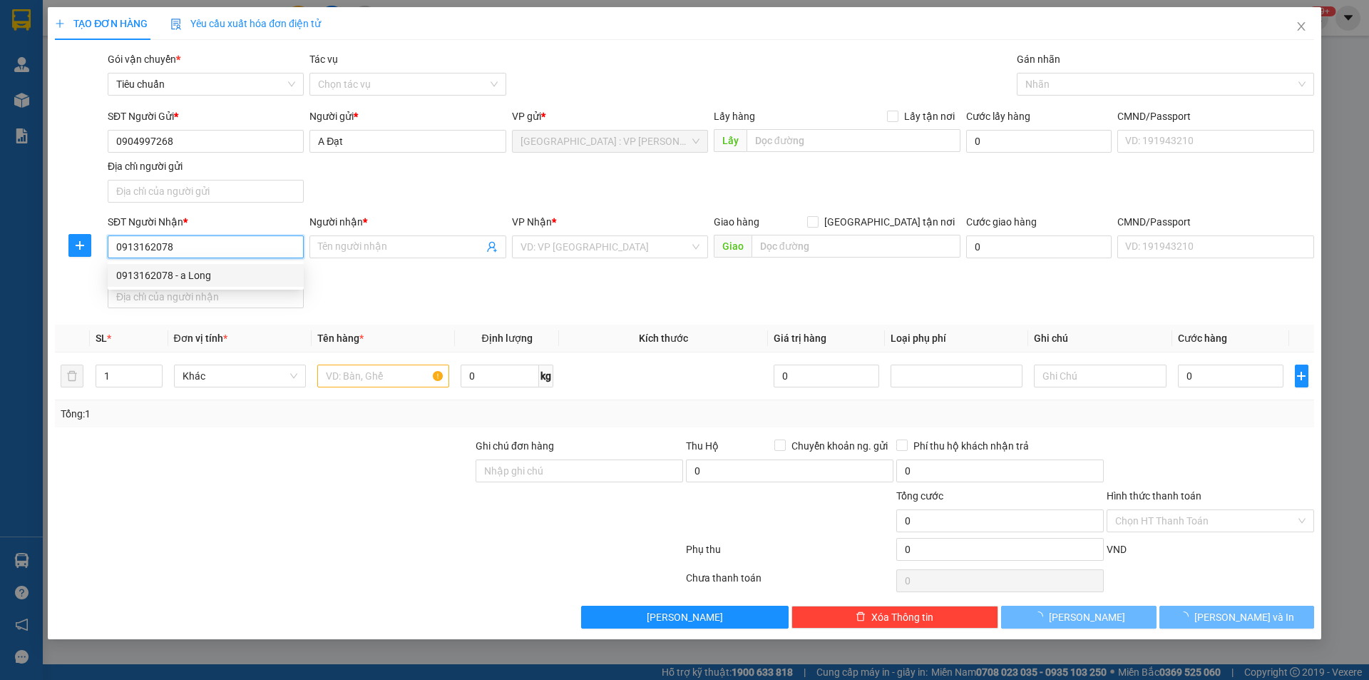
type input "a Long"
checkbox input "true"
type input "chung cư [GEOGRAPHIC_DATA],[GEOGRAPHIC_DATA],[GEOGRAPHIC_DATA],[GEOGRAPHIC_DATA]"
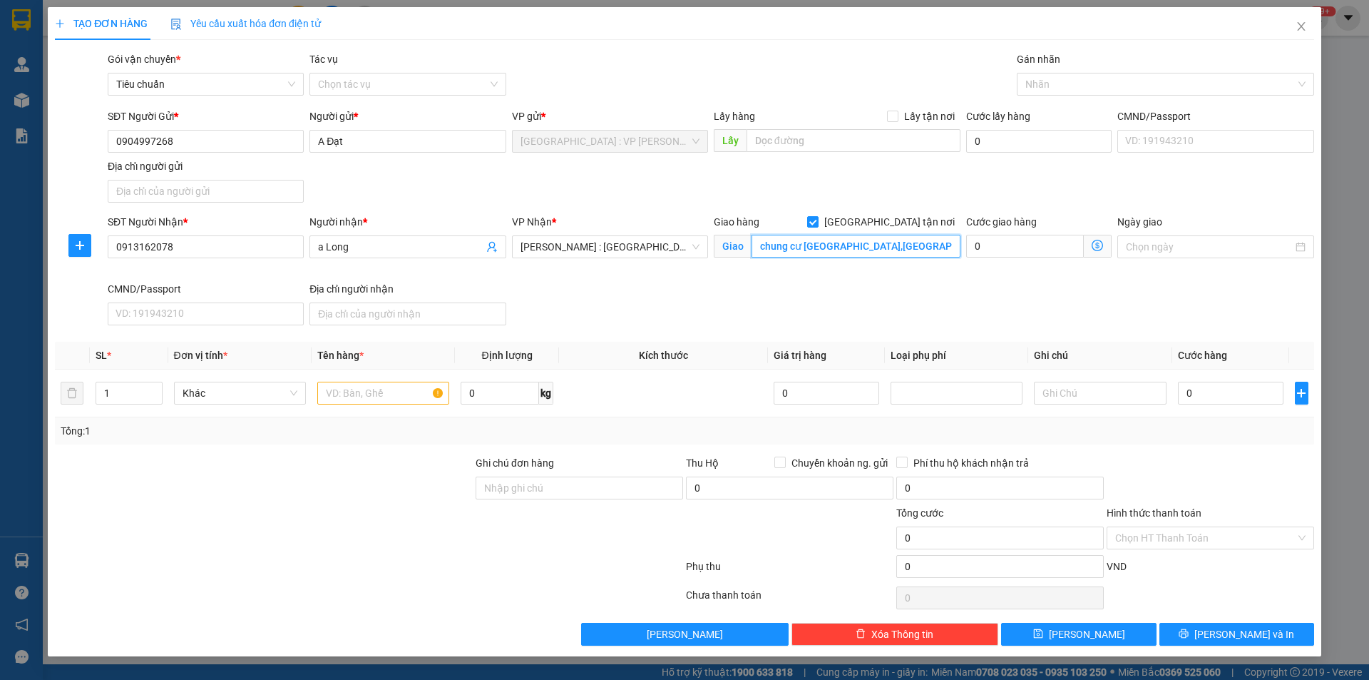
click at [909, 251] on input "chung cư [GEOGRAPHIC_DATA],[GEOGRAPHIC_DATA],[GEOGRAPHIC_DATA],[GEOGRAPHIC_DATA]" at bounding box center [856, 246] width 209 height 23
click at [1095, 89] on div at bounding box center [1159, 84] width 276 height 17
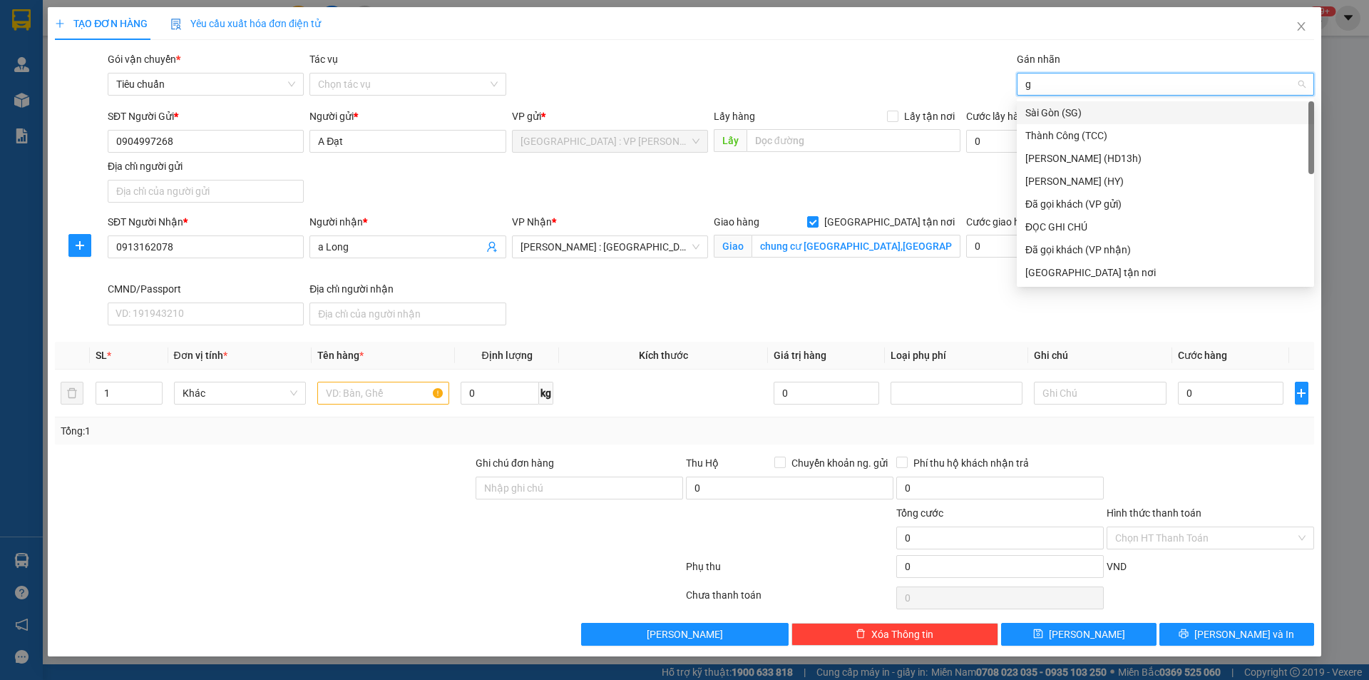
type input "gt"
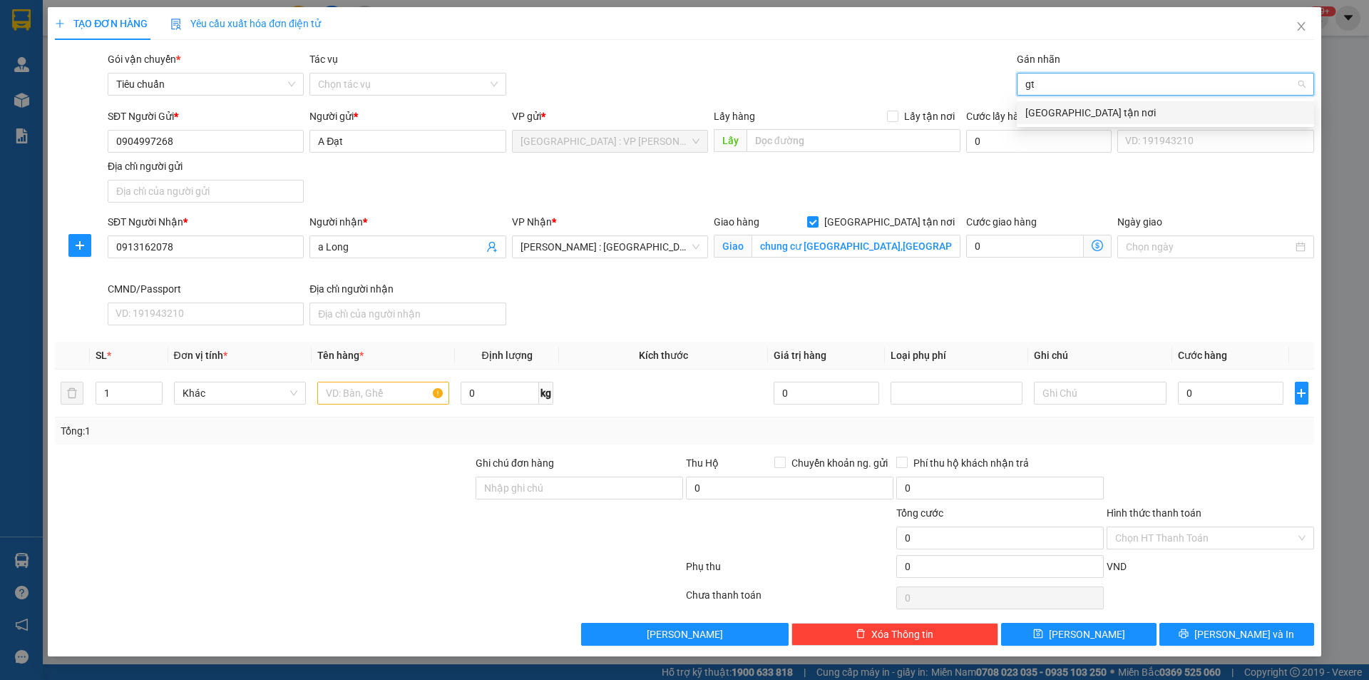
click at [1083, 117] on div "[GEOGRAPHIC_DATA] tận nơi" at bounding box center [1166, 113] width 280 height 16
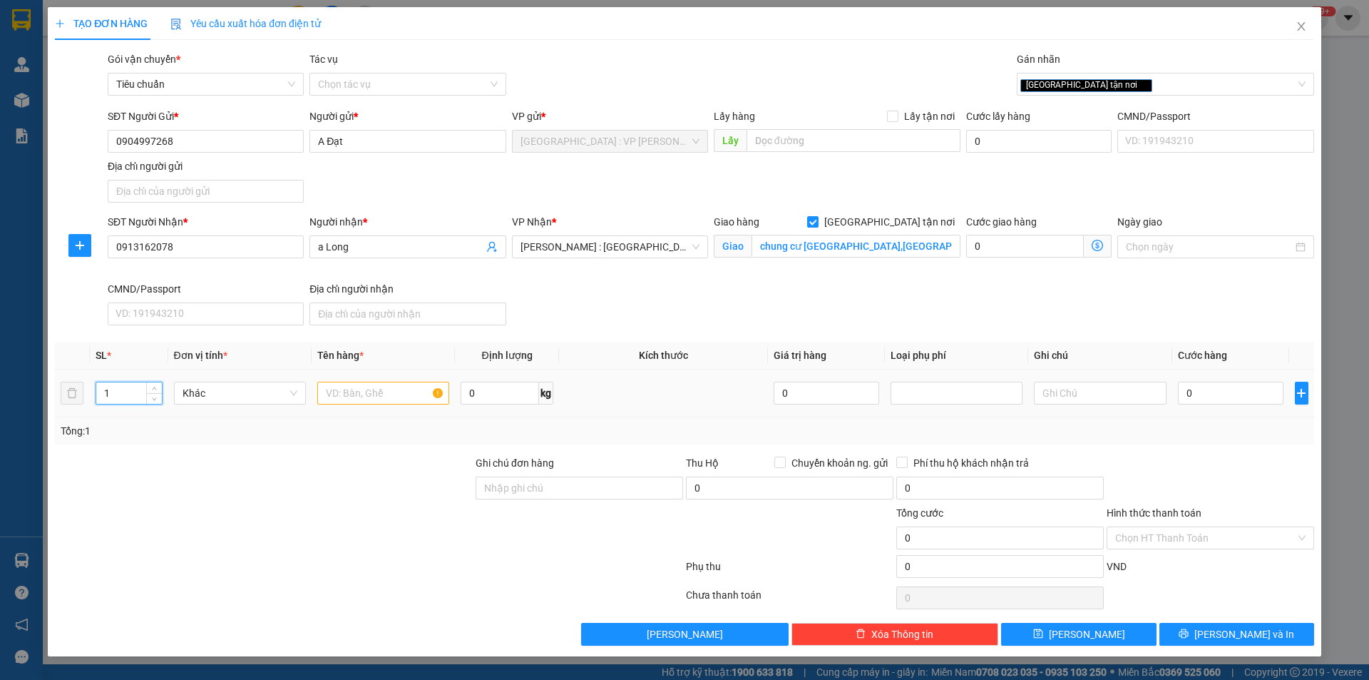
click at [78, 383] on tr "1 Khác 0 kg 0 0" at bounding box center [684, 393] width 1259 height 48
type input "4"
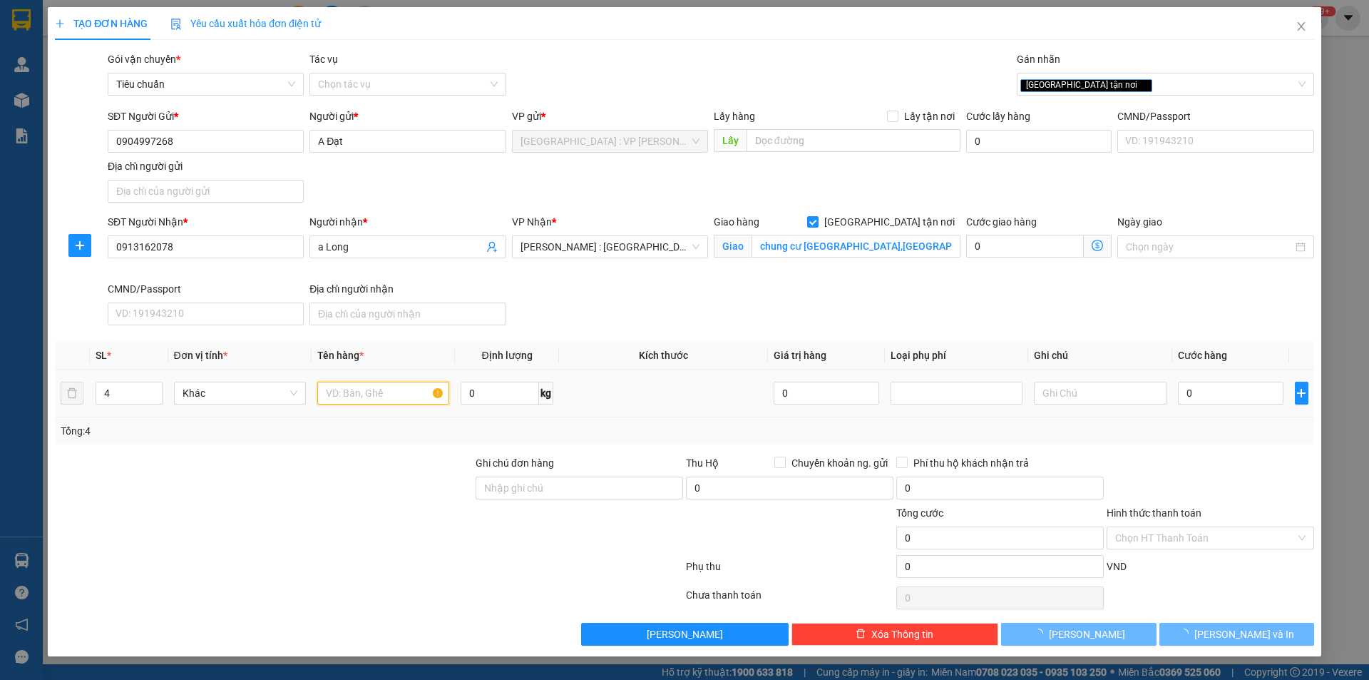
click at [389, 396] on input "text" at bounding box center [383, 393] width 132 height 23
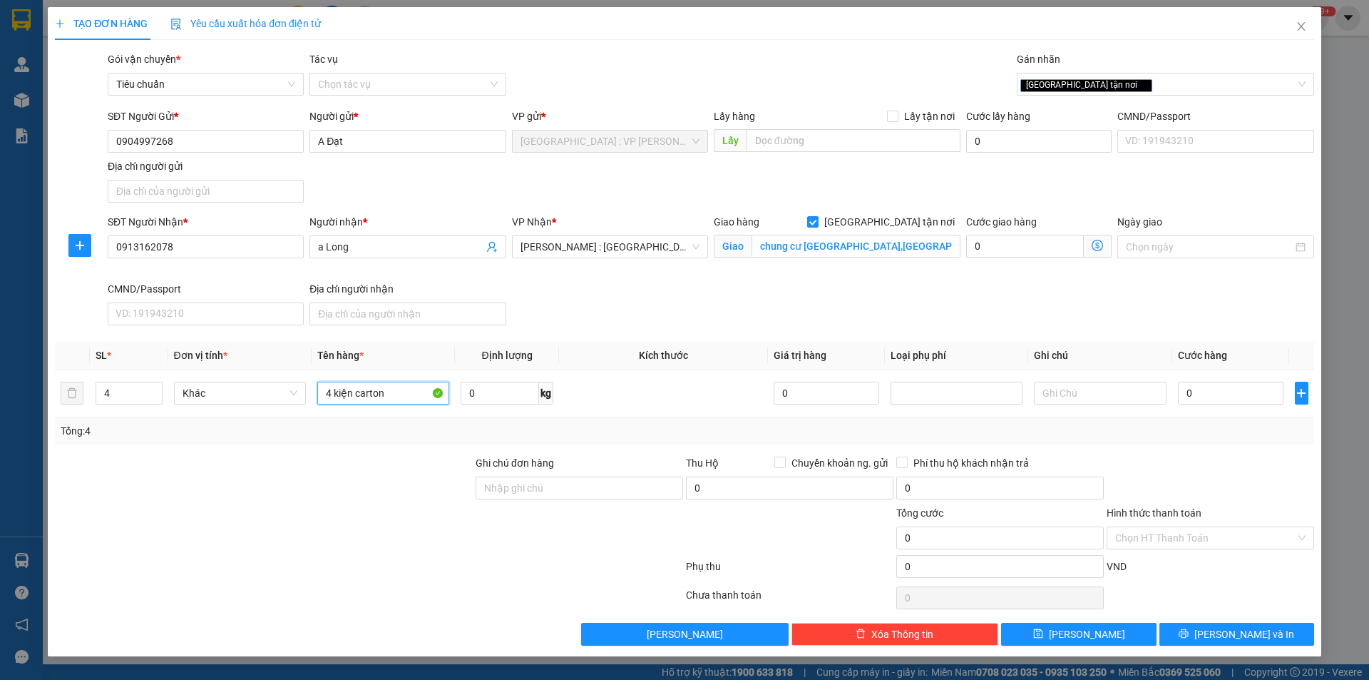
type input "4 kiện carton"
click at [1240, 395] on input "0" at bounding box center [1231, 393] width 106 height 23
type input "2"
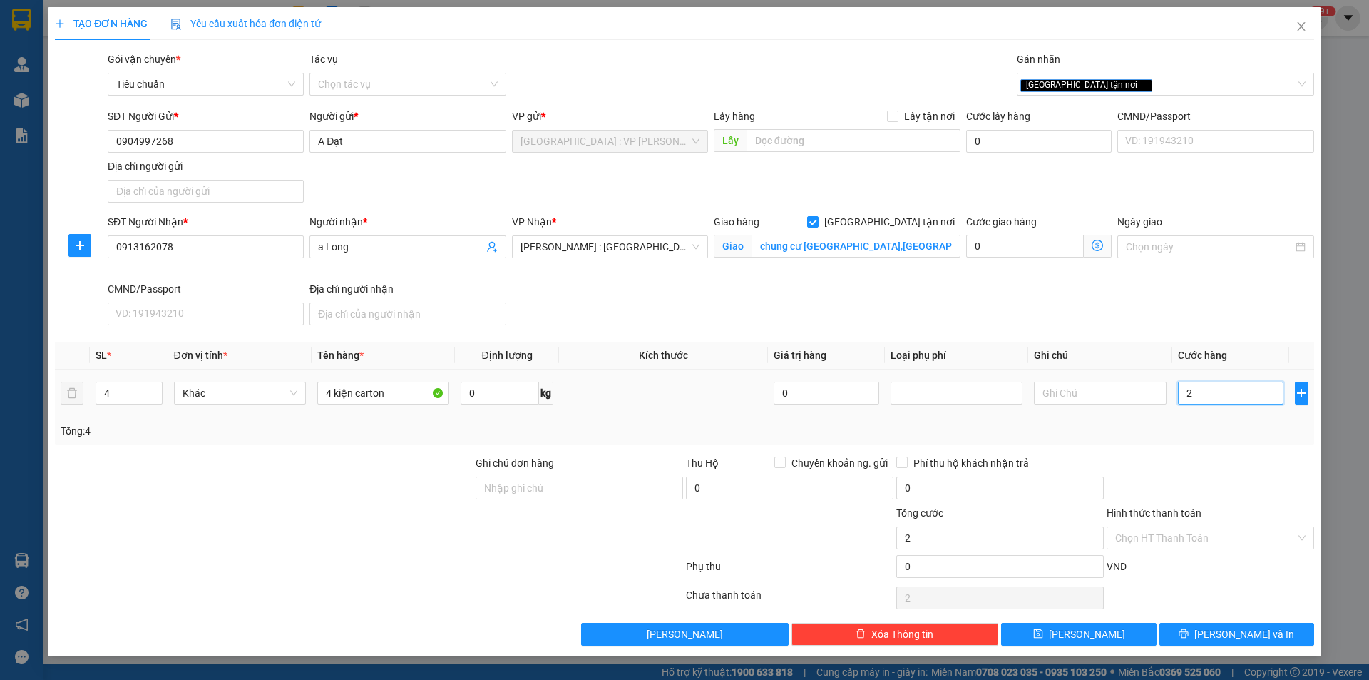
type input "27"
type input "270"
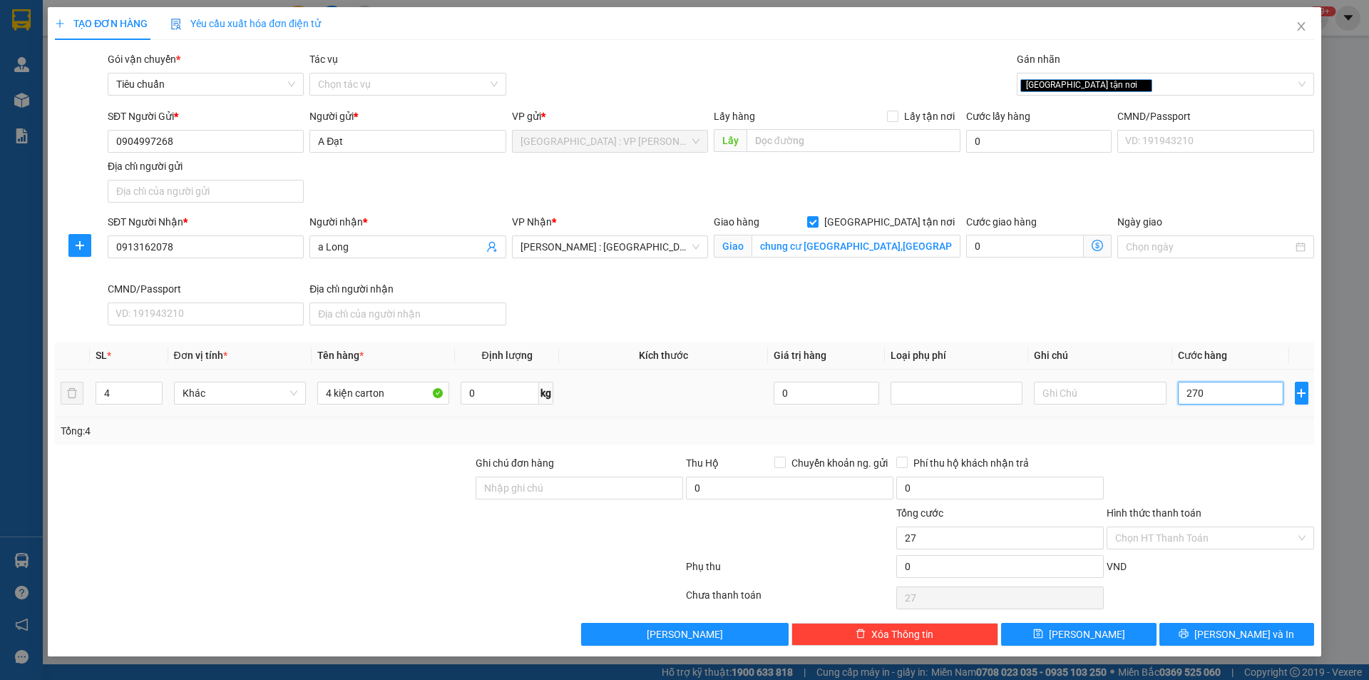
type input "270"
type input "2.700"
type input "27.000"
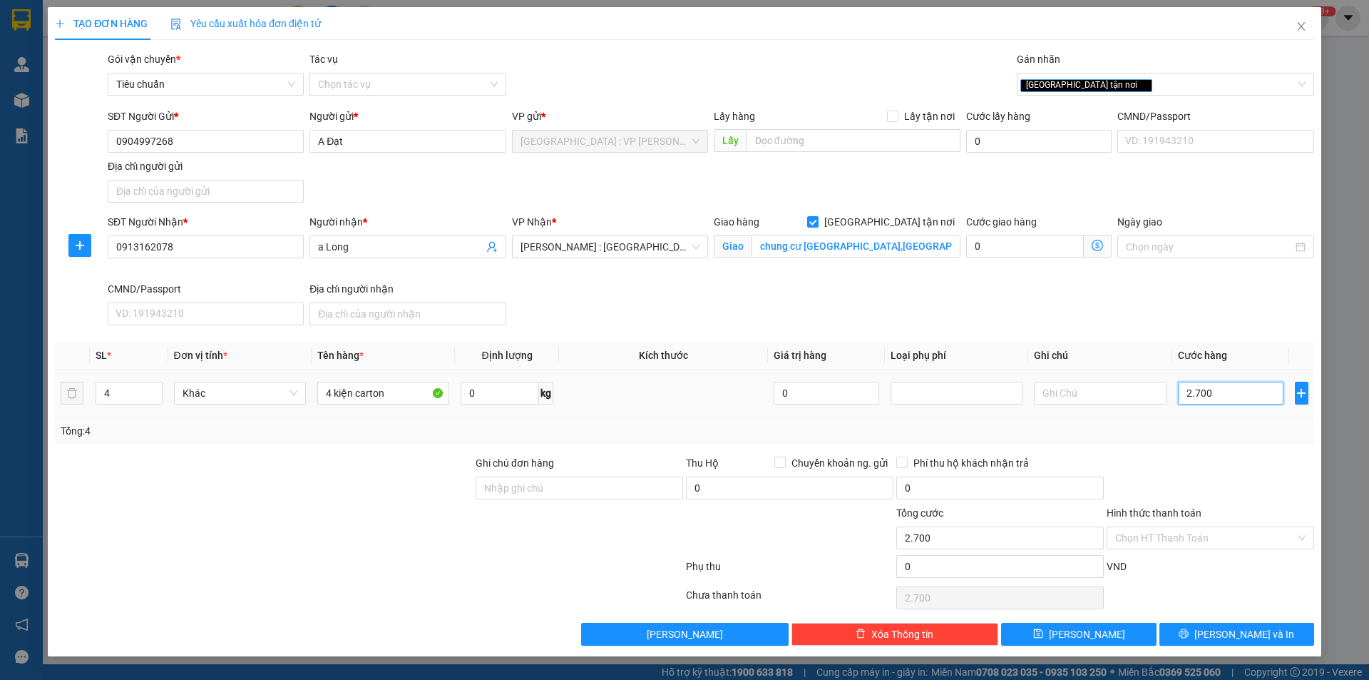
type input "27.000"
type input "270.000"
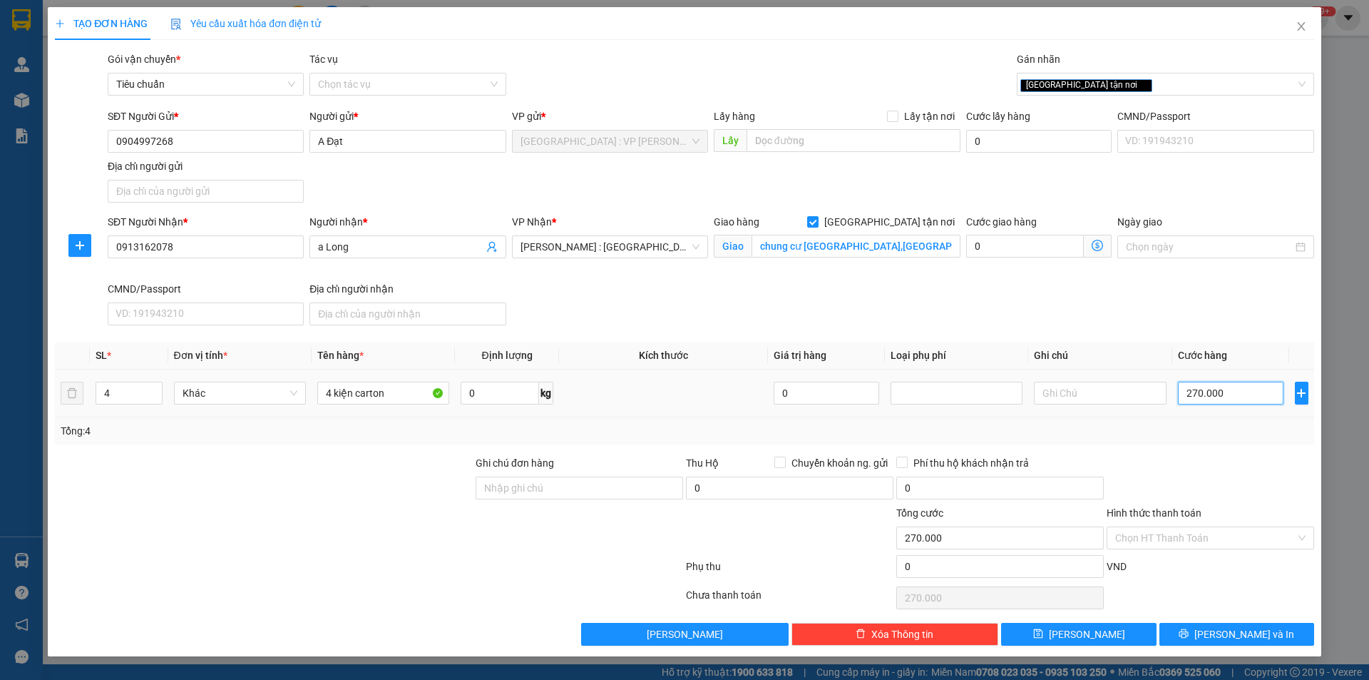
type input "270.000"
click at [1194, 453] on div "Transit Pickup Surcharge Ids Transit Deliver Surcharge Ids Transit Deliver Surc…" at bounding box center [684, 348] width 1259 height 594
click at [1239, 635] on span "[PERSON_NAME] và In" at bounding box center [1245, 634] width 100 height 16
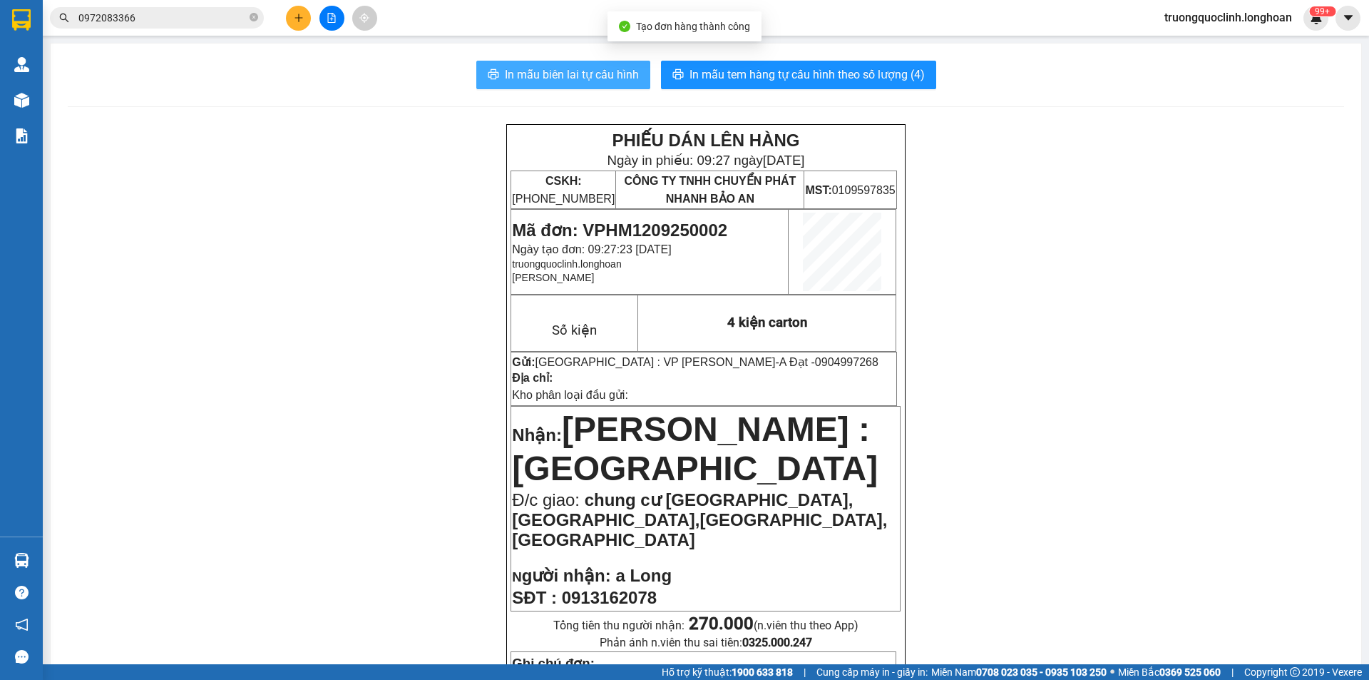
click at [527, 86] on button "In mẫu biên lai tự cấu hình" at bounding box center [563, 75] width 174 height 29
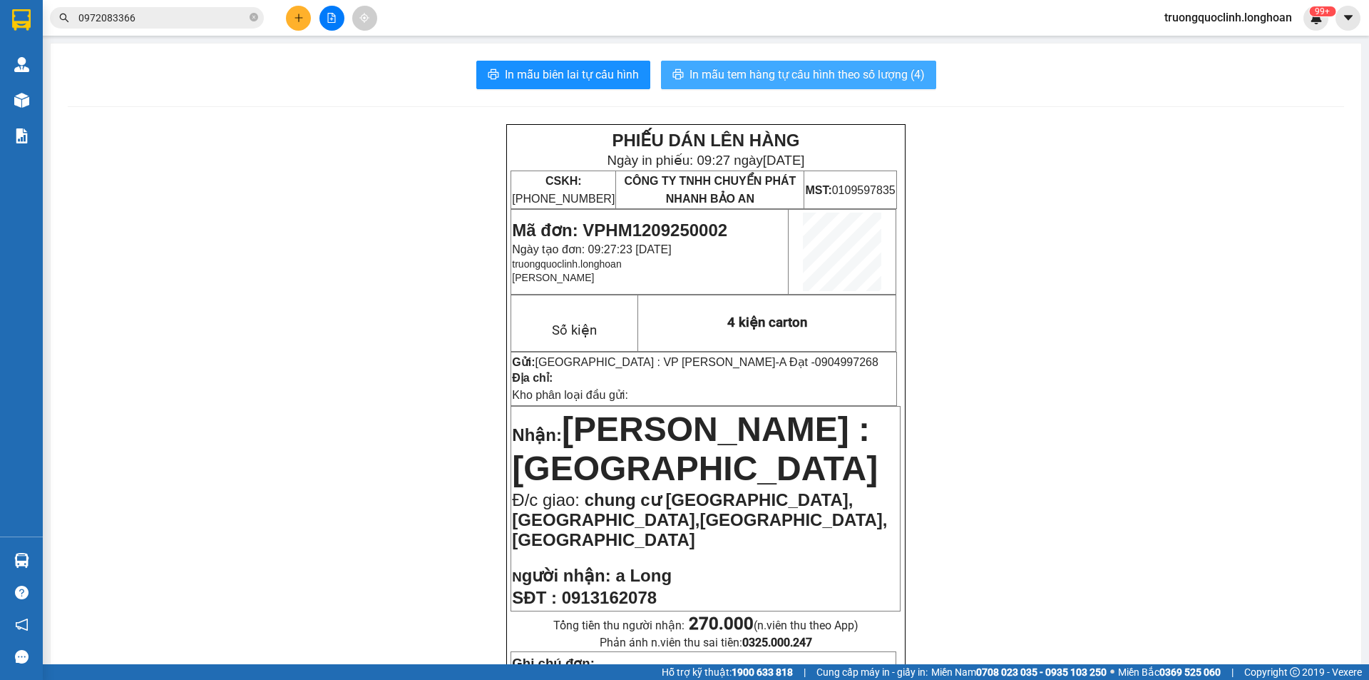
click at [826, 85] on button "In mẫu tem hàng tự cấu hình theo số lượng (4)" at bounding box center [798, 75] width 275 height 29
click at [827, 85] on button "In mẫu tem hàng tự cấu hình theo số lượng (4)" at bounding box center [798, 75] width 275 height 29
click at [664, 223] on span "Mã đơn: VPHM1209250002" at bounding box center [619, 229] width 215 height 19
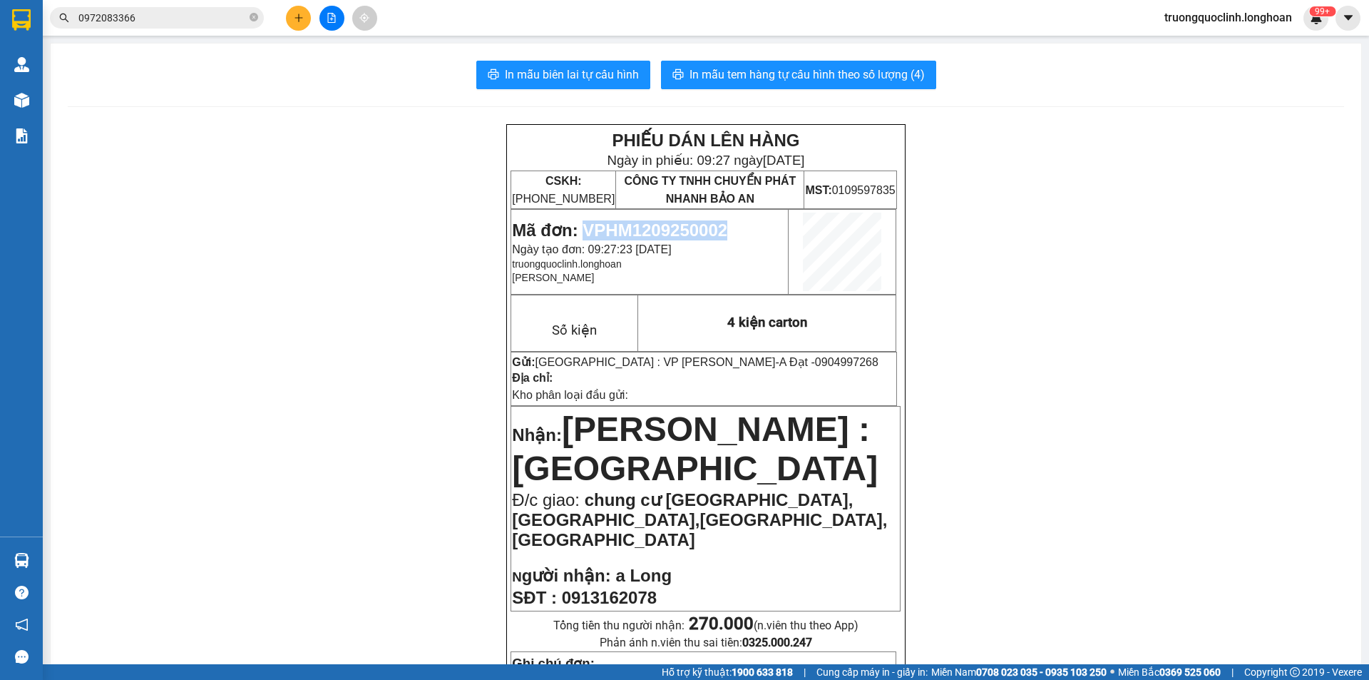
click at [664, 223] on span "Mã đơn: VPHM1209250002" at bounding box center [619, 229] width 215 height 19
copy span "VPHM1209250002"
click at [306, 16] on button at bounding box center [298, 18] width 25 height 25
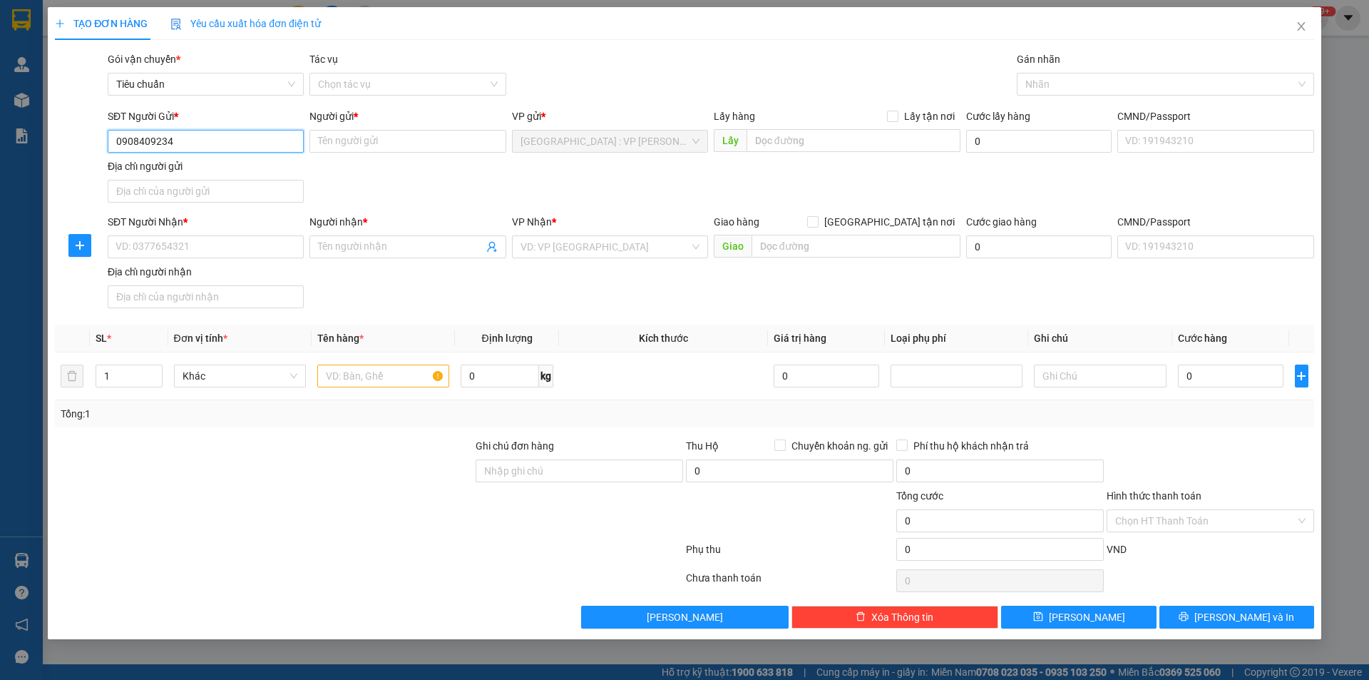
click at [188, 140] on input "0908409234" at bounding box center [206, 141] width 196 height 23
type input "0908409234"
click at [187, 242] on input "SĐT Người Nhận *" at bounding box center [206, 246] width 196 height 23
paste input "0908409234"
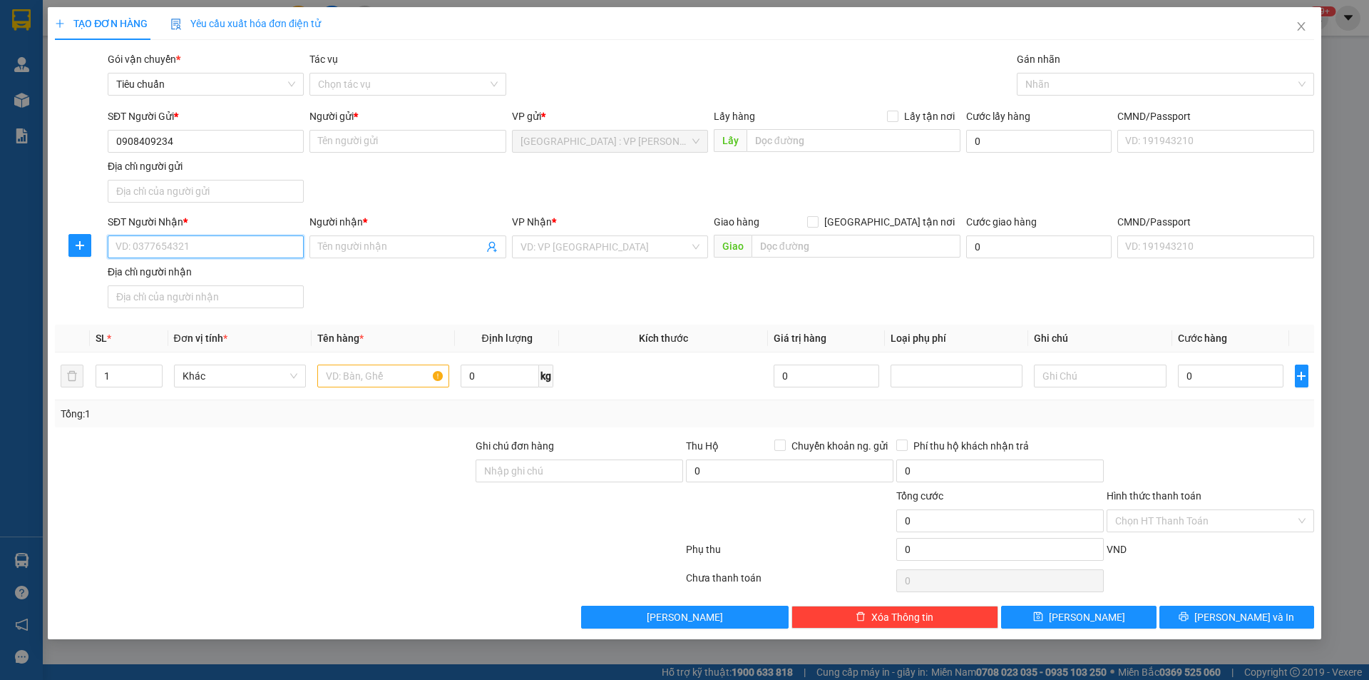
type input "0908409234"
click at [205, 267] on div "0908409234 - a lộc" at bounding box center [205, 275] width 179 height 16
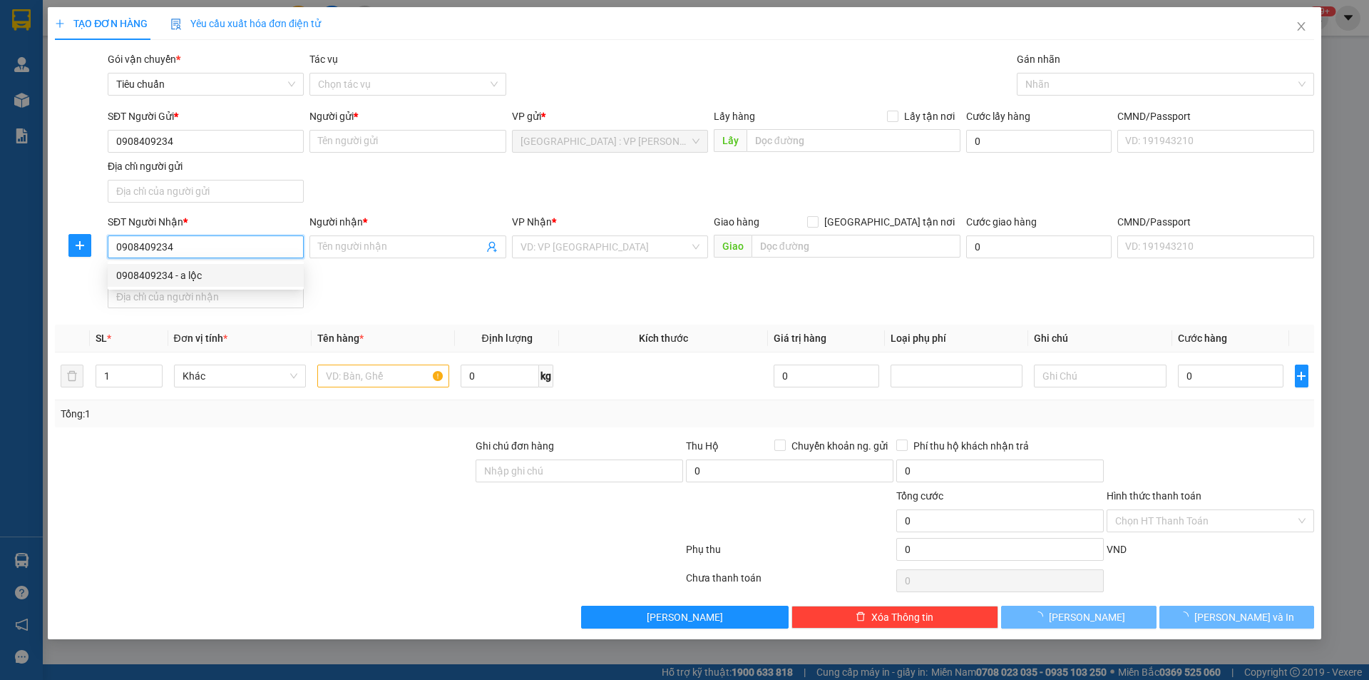
type input "a lộc"
checkbox input "true"
type input "[GEOGRAPHIC_DATA], [GEOGRAPHIC_DATA]"
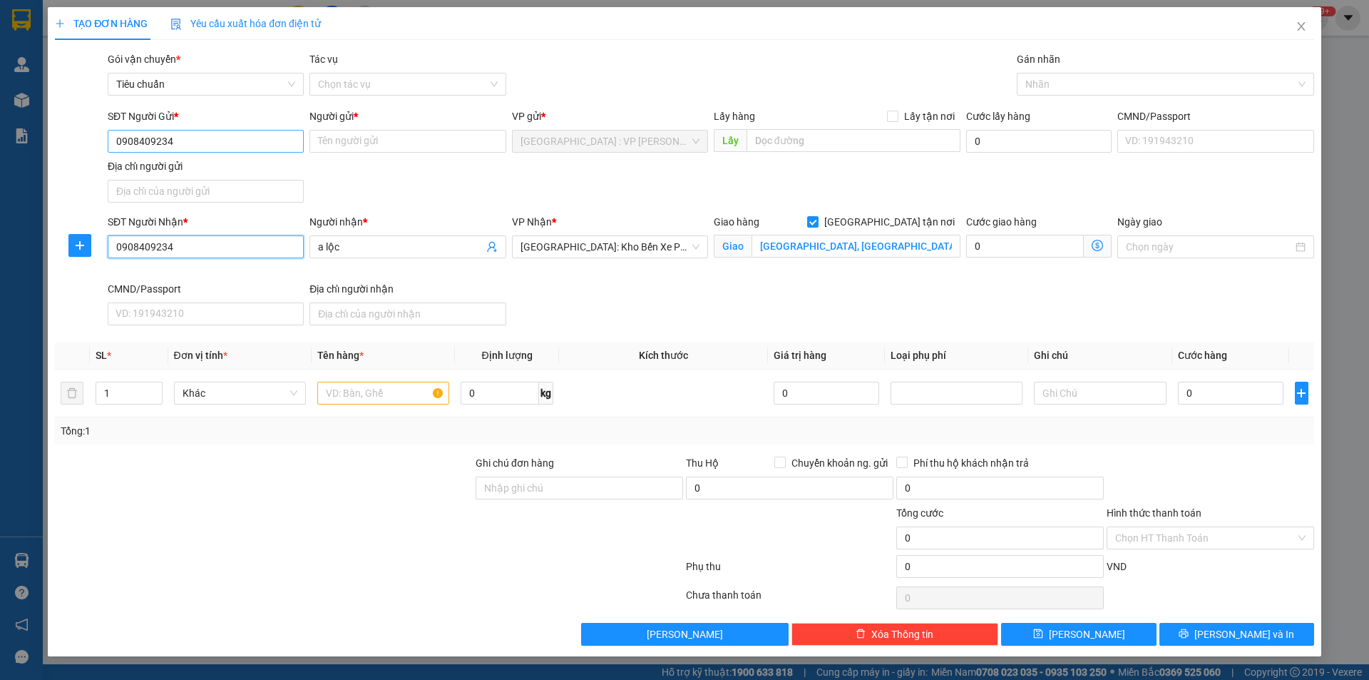
type input "0908409234"
click at [215, 138] on input "0908409234" at bounding box center [206, 141] width 196 height 23
click at [215, 142] on input "0908409234" at bounding box center [206, 141] width 196 height 23
click at [189, 172] on div "0989228961 - cty Chalo glass" at bounding box center [205, 170] width 179 height 16
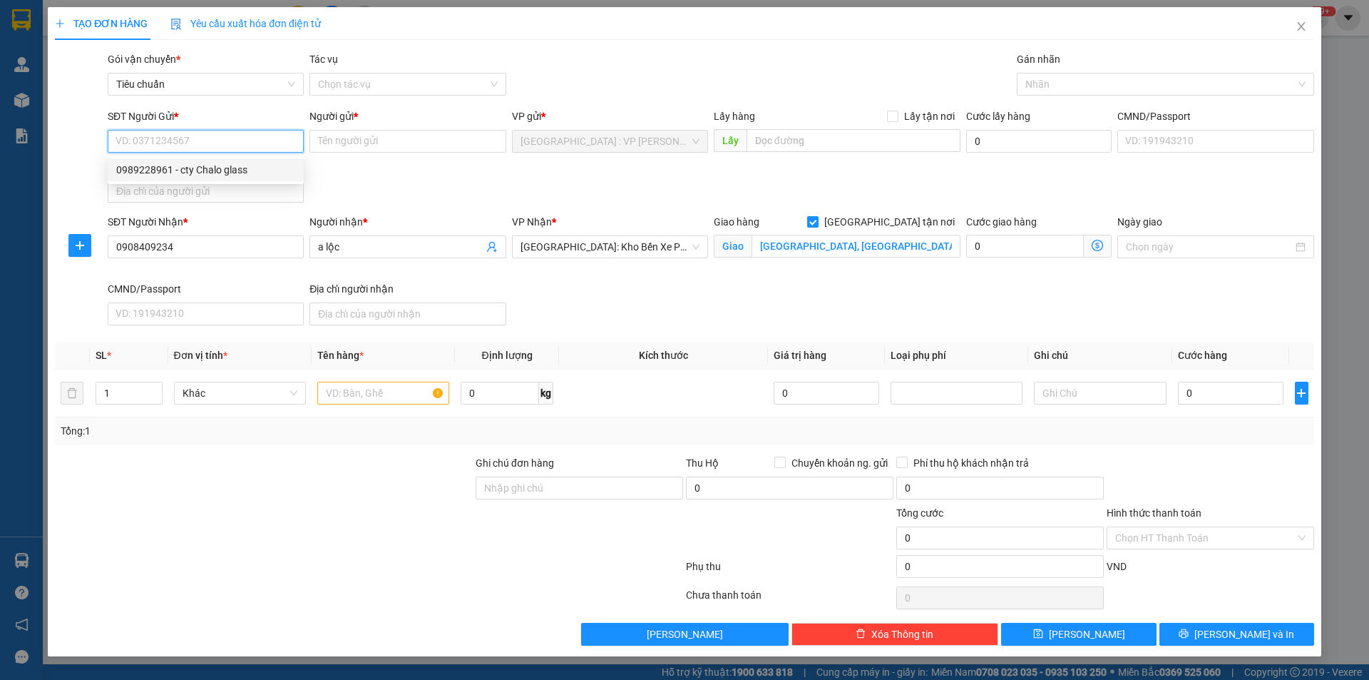
type input "0989228961"
type input "cty Chalo glass"
type input "0989228961"
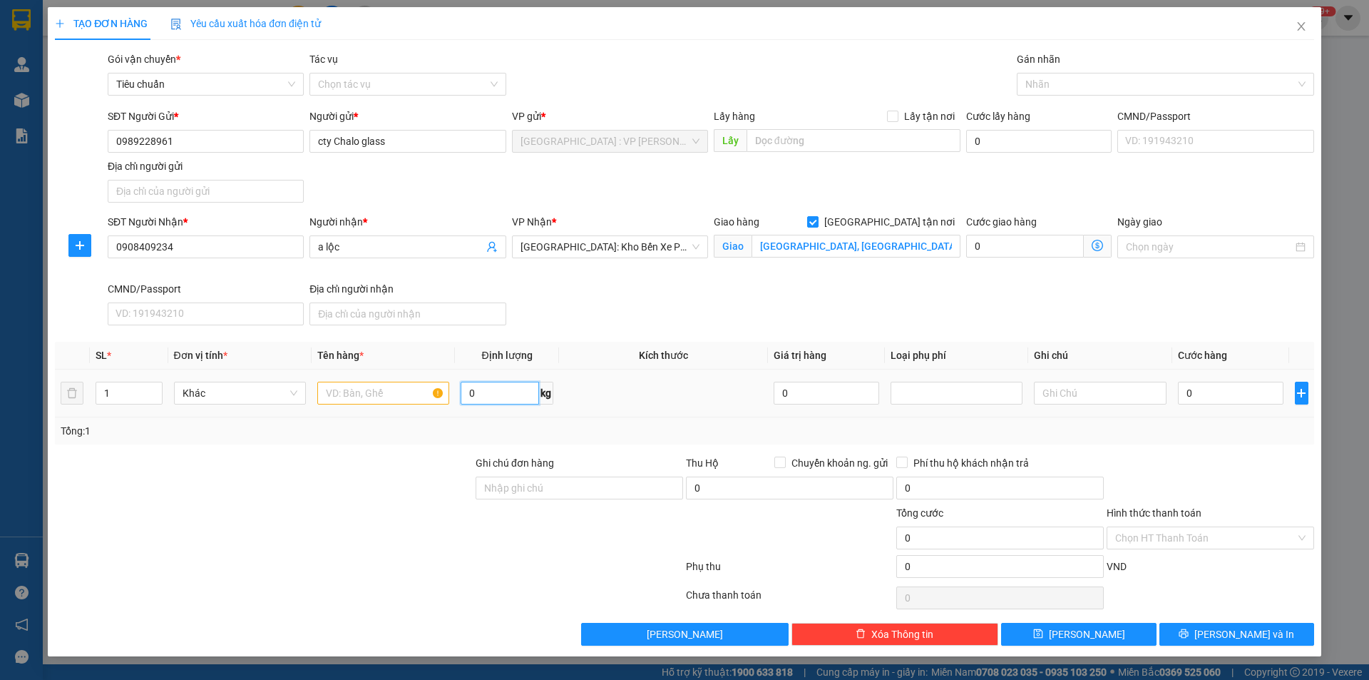
click at [479, 389] on input "0" at bounding box center [500, 393] width 78 height 23
type input "25"
click at [417, 392] on input "text" at bounding box center [383, 393] width 132 height 23
click at [399, 392] on input "2 kiện carton(" at bounding box center [383, 393] width 132 height 23
type input "2 kiện carton(thủy tinh)"
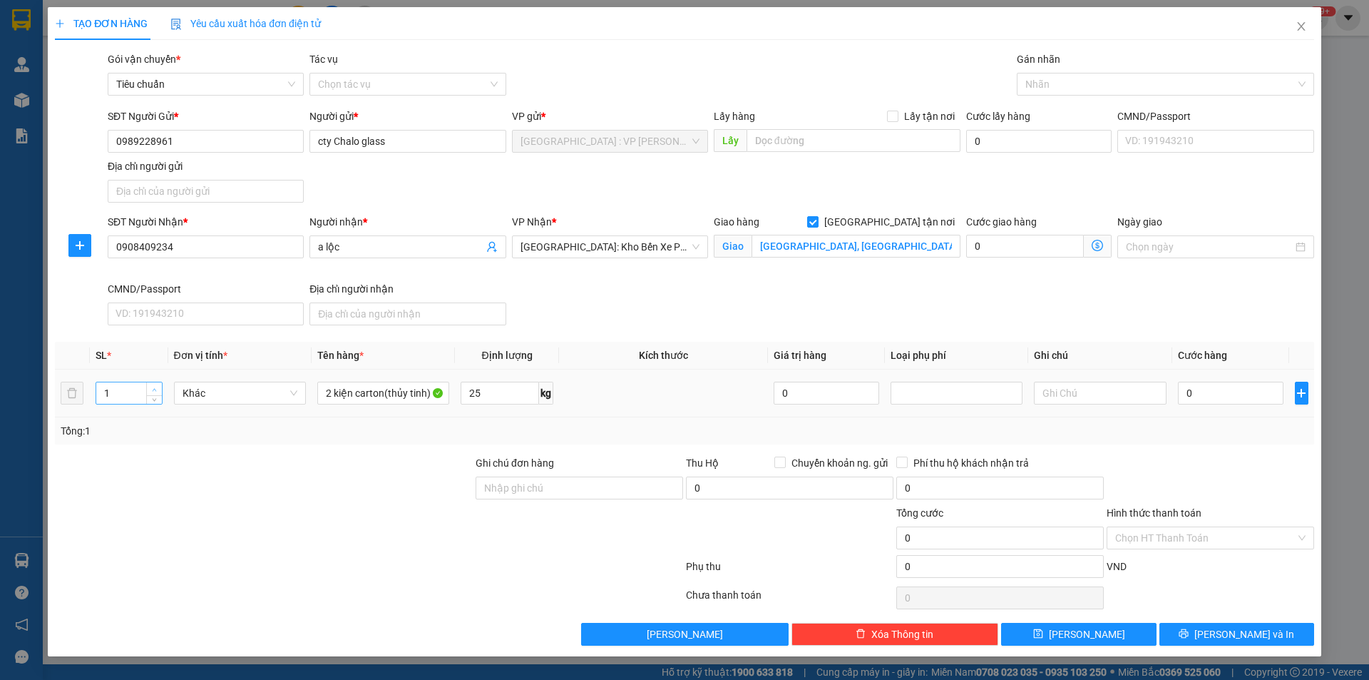
type input "2"
drag, startPoint x: 155, startPoint y: 387, endPoint x: 373, endPoint y: 429, distance: 221.4
click at [156, 387] on icon "up" at bounding box center [154, 388] width 5 height 5
click at [573, 480] on input "Ghi chú đơn hàng" at bounding box center [580, 487] width 208 height 23
type input "nhận nguyên kiện,giao nguyên kiện,bể vỡ k đền"
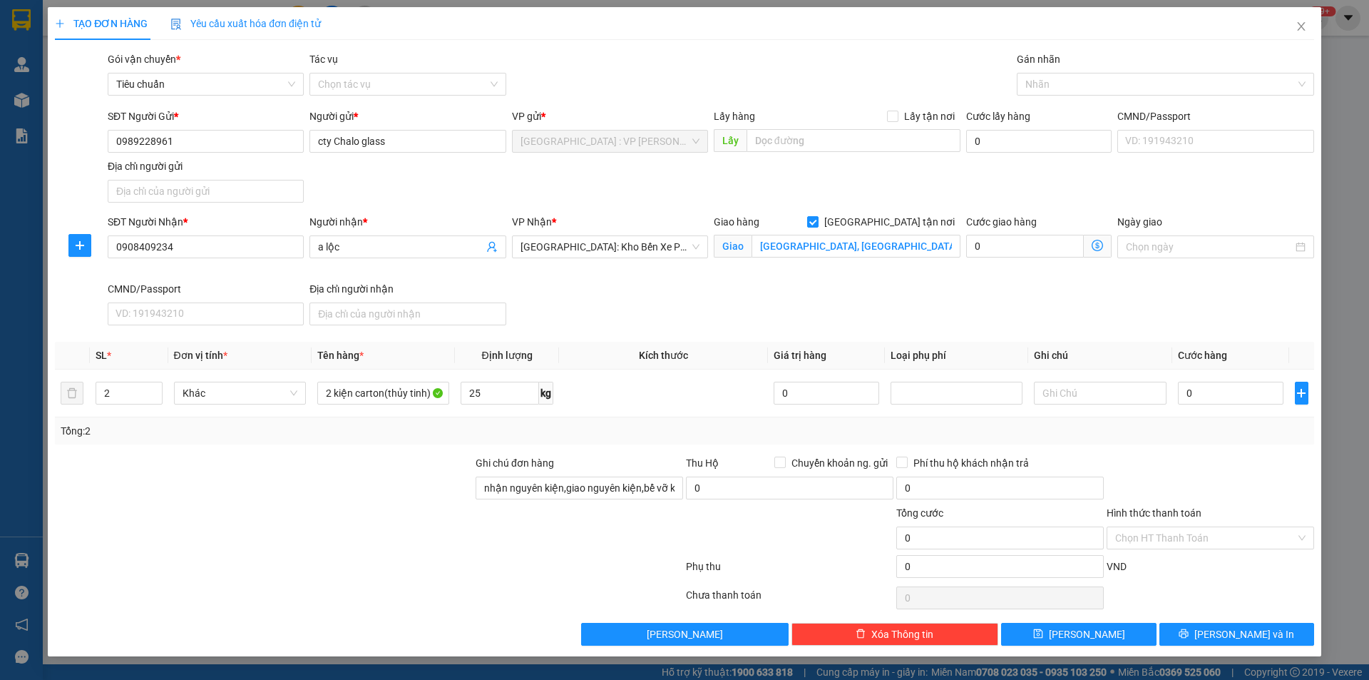
drag, startPoint x: 435, startPoint y: 543, endPoint x: 409, endPoint y: 511, distance: 41.1
click at [434, 543] on div at bounding box center [263, 530] width 421 height 50
click at [855, 245] on input "[GEOGRAPHIC_DATA], [GEOGRAPHIC_DATA]" at bounding box center [856, 246] width 209 height 23
click at [1221, 406] on div "0" at bounding box center [1231, 393] width 106 height 29
click at [1222, 396] on input "0" at bounding box center [1231, 393] width 106 height 23
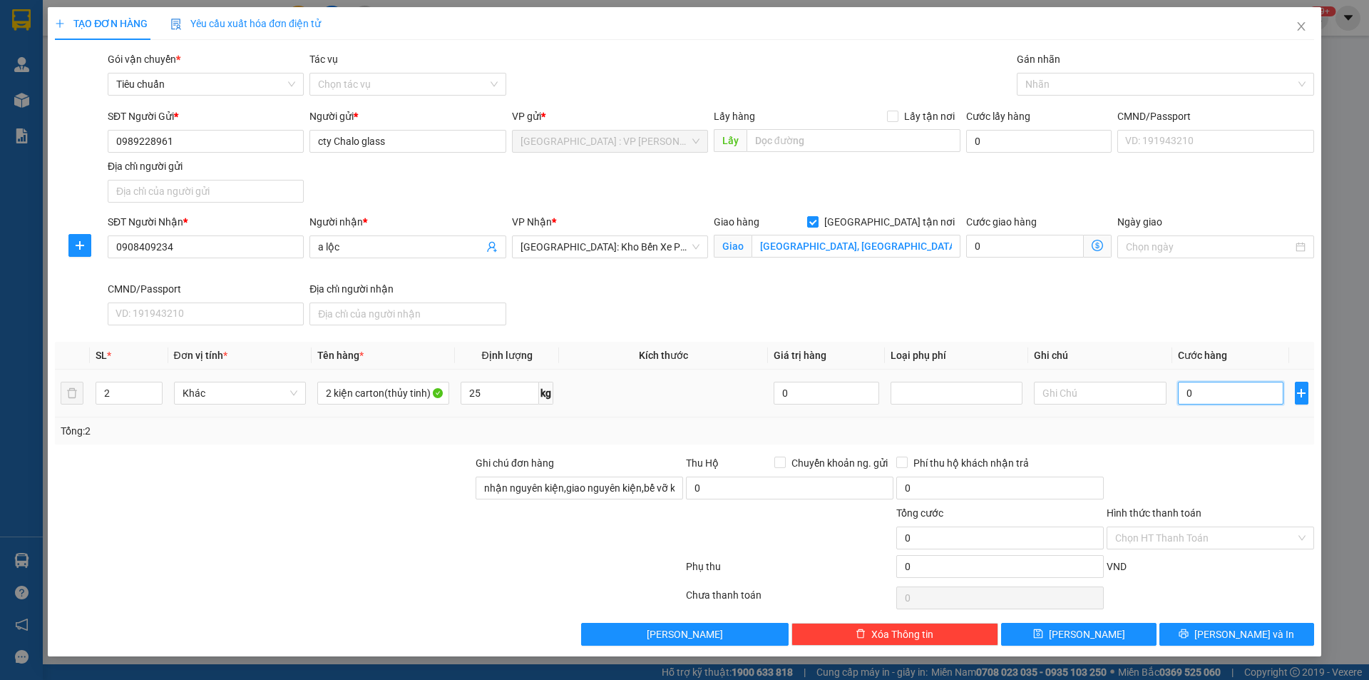
type input "2"
type input "28"
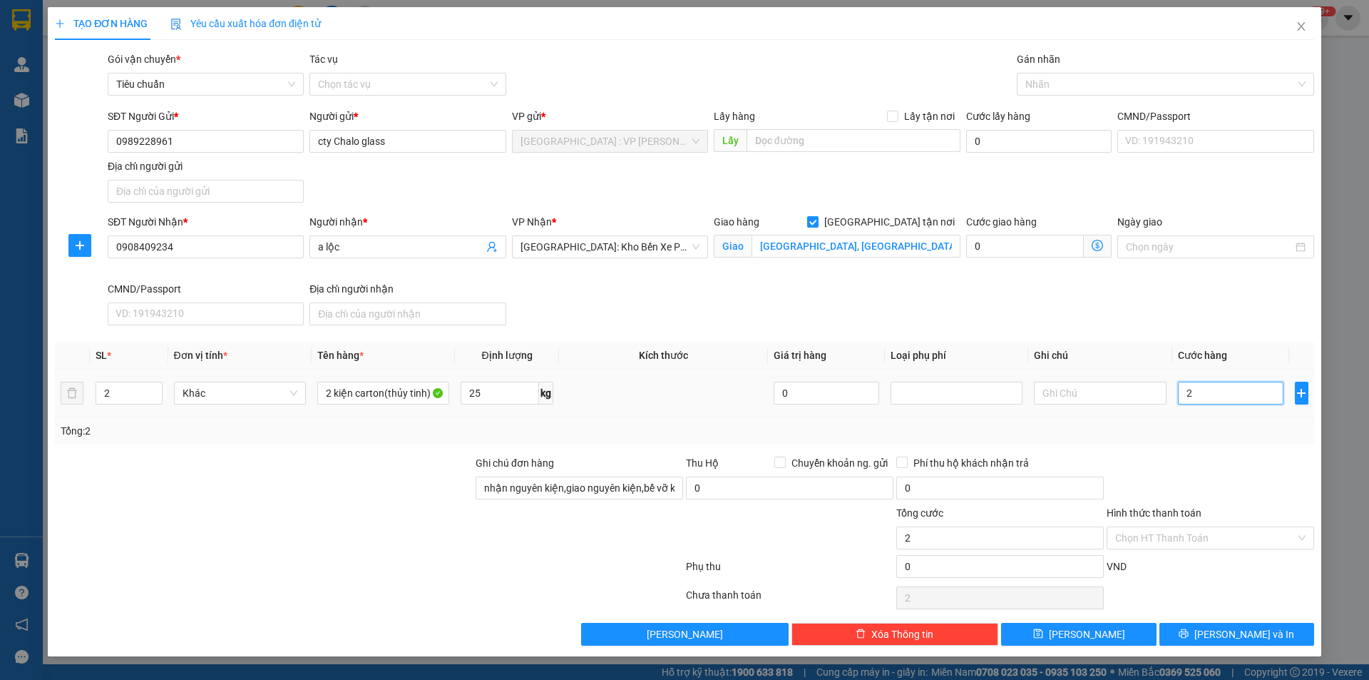
type input "28"
type input "280"
type input "2.800"
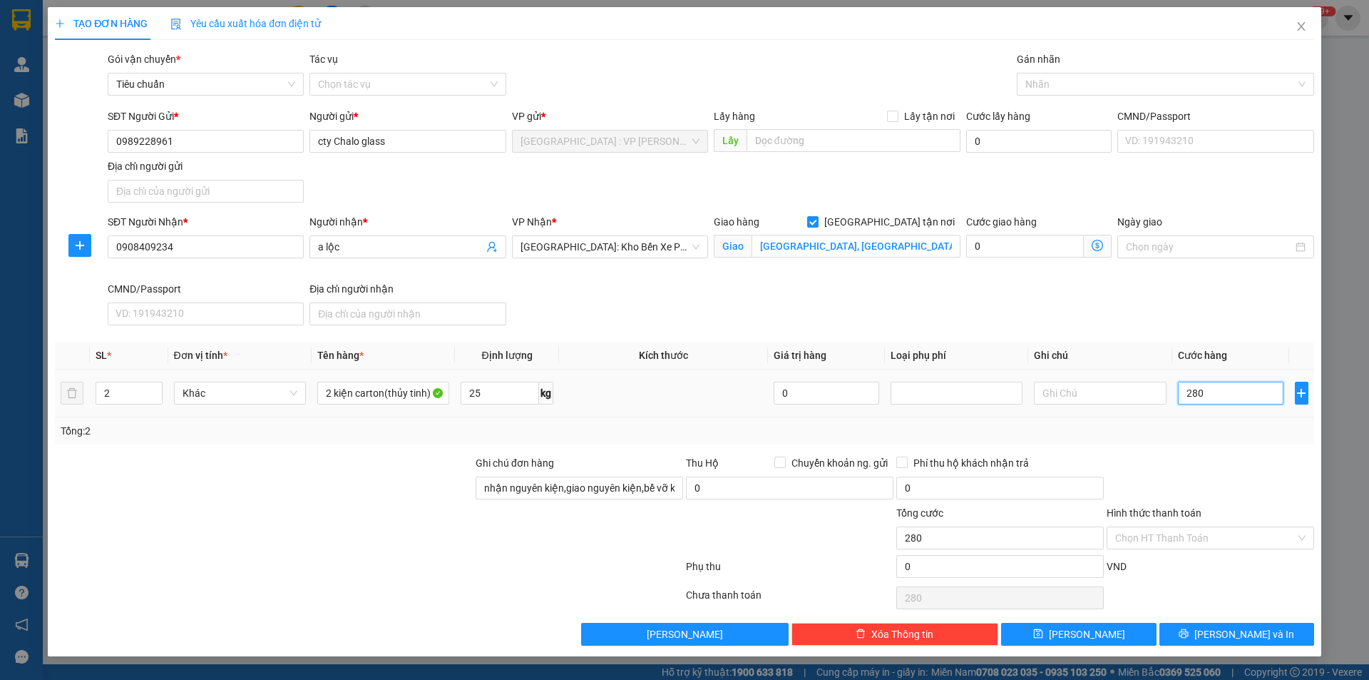
type input "2.800"
type input "28.000"
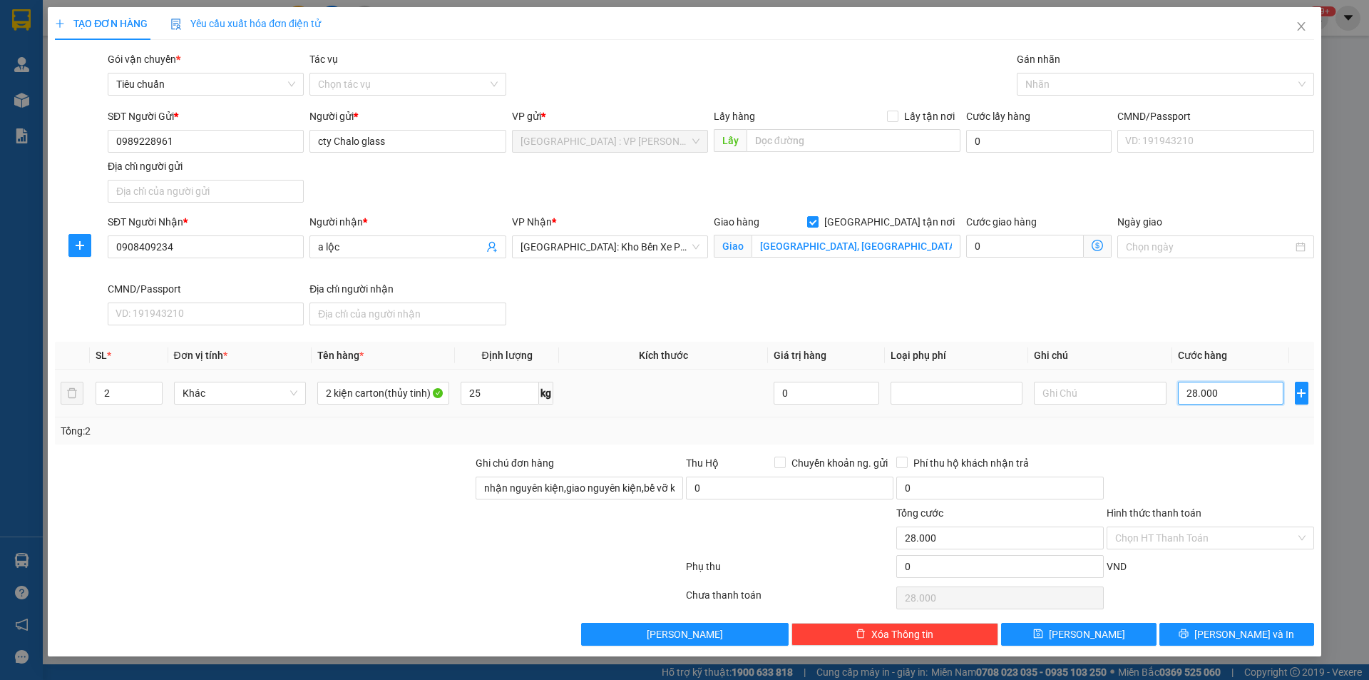
type input "280.000"
click at [1123, 78] on div at bounding box center [1159, 84] width 276 height 17
type input "280.000"
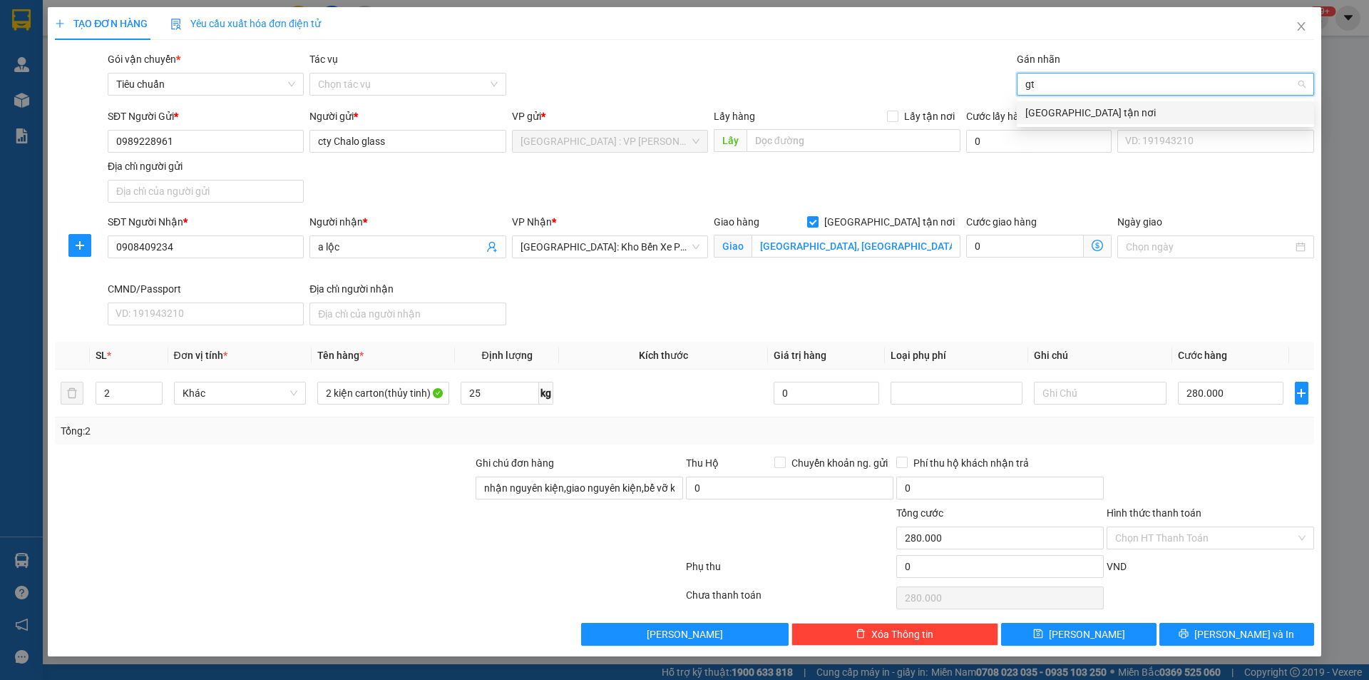
type input "gt"
click at [1073, 124] on body "Kết quả tìm kiếm ( 1 ) Bộ lọc Mã ĐH Trạng thái Món hàng Thu hộ Tổng cước Chưa c…" at bounding box center [684, 340] width 1369 height 680
click at [1058, 91] on div at bounding box center [1159, 84] width 276 height 17
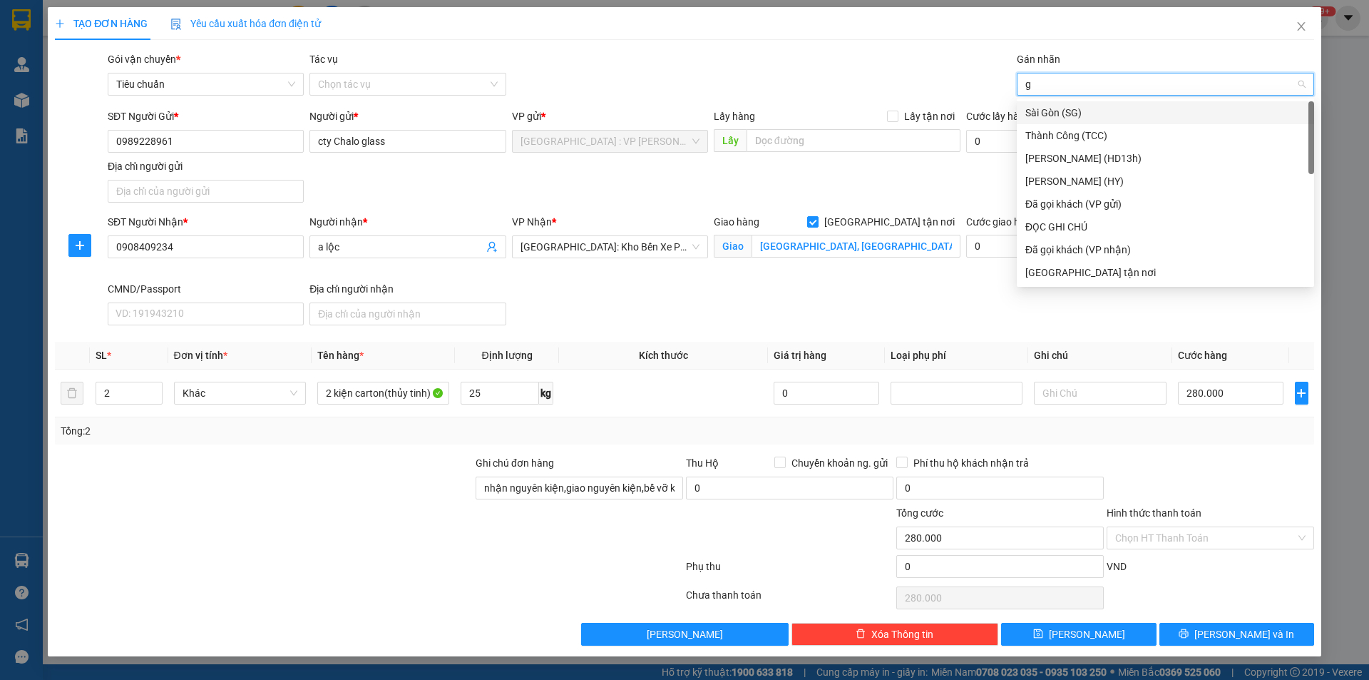
type input "gt"
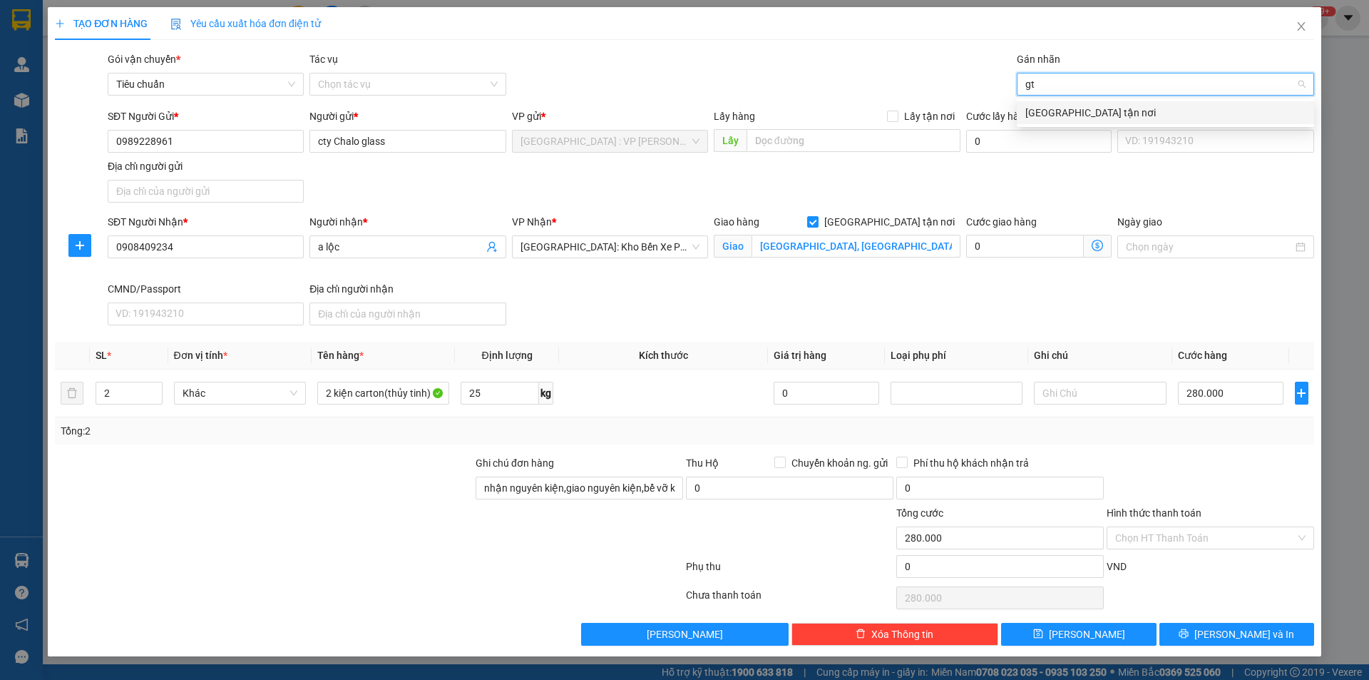
click at [1054, 109] on div "[GEOGRAPHIC_DATA] tận nơi" at bounding box center [1166, 113] width 280 height 16
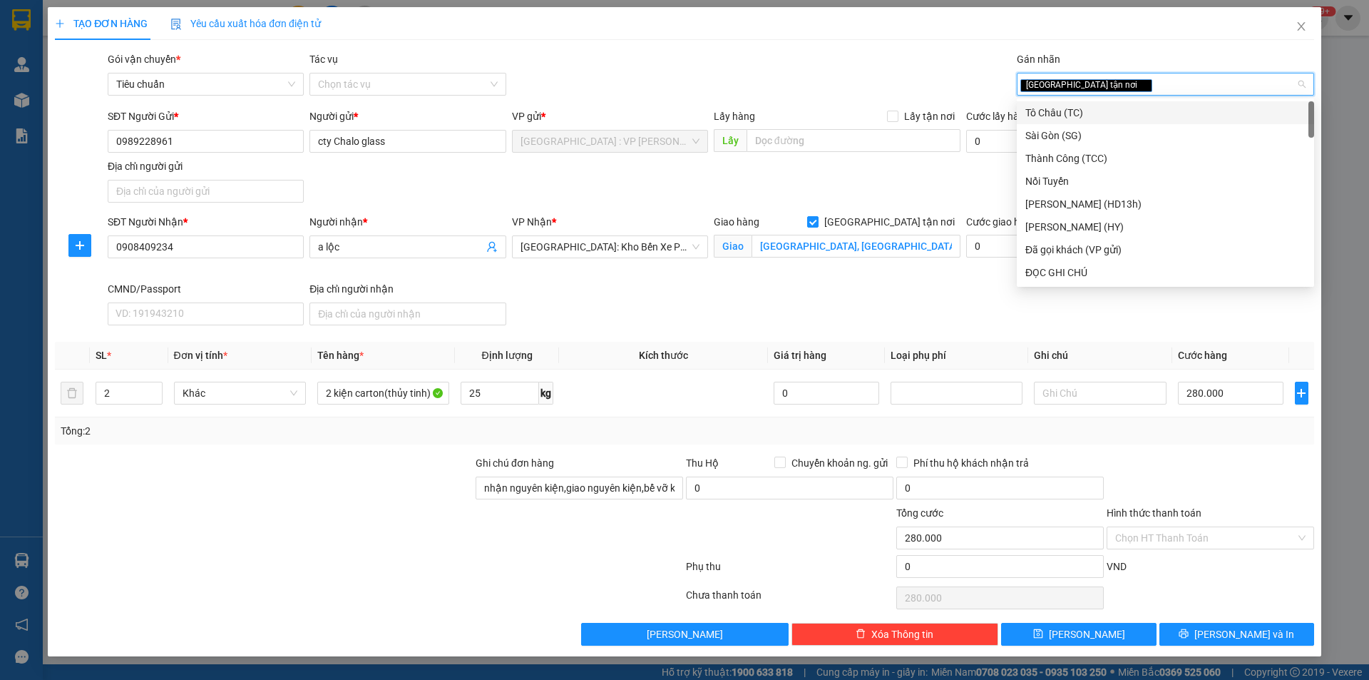
click at [870, 54] on div "Gói vận chuyển * Tiêu chuẩn Tác vụ Chọn tác vụ Gán nhãn Giao tận nơi" at bounding box center [711, 76] width 1212 height 50
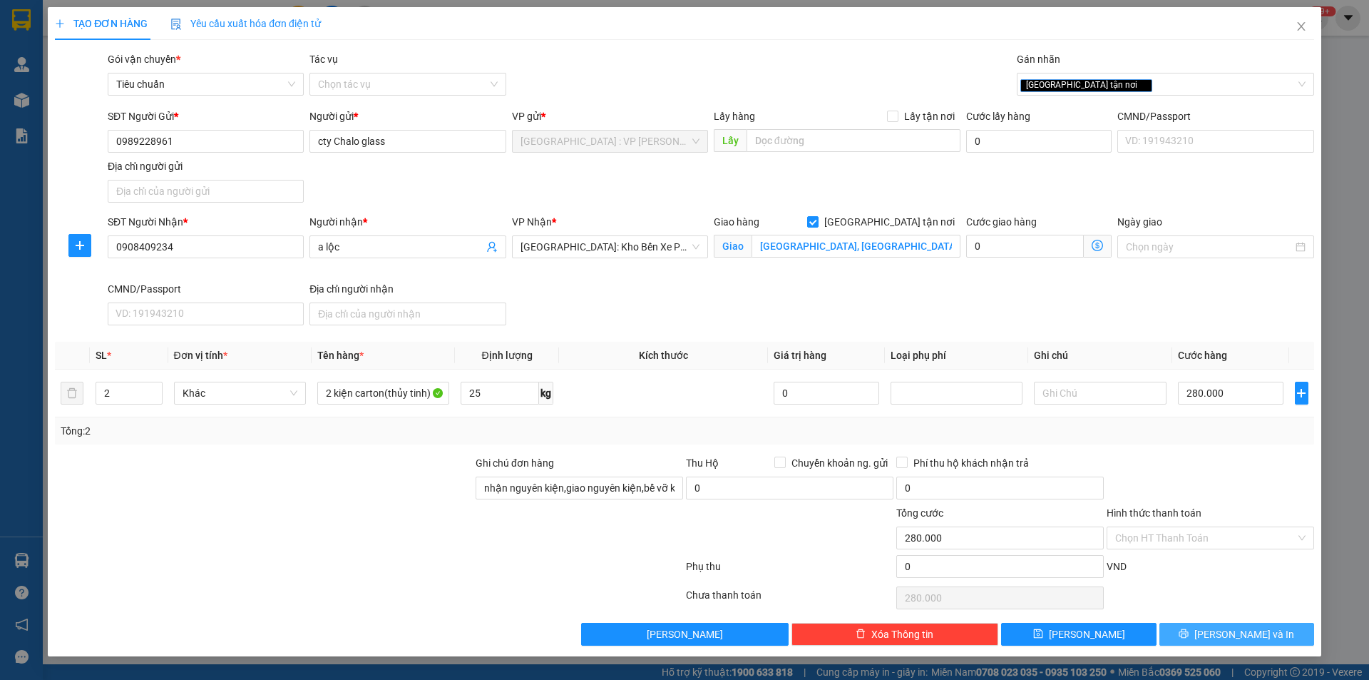
click at [1200, 627] on button "[PERSON_NAME] và In" at bounding box center [1237, 634] width 155 height 23
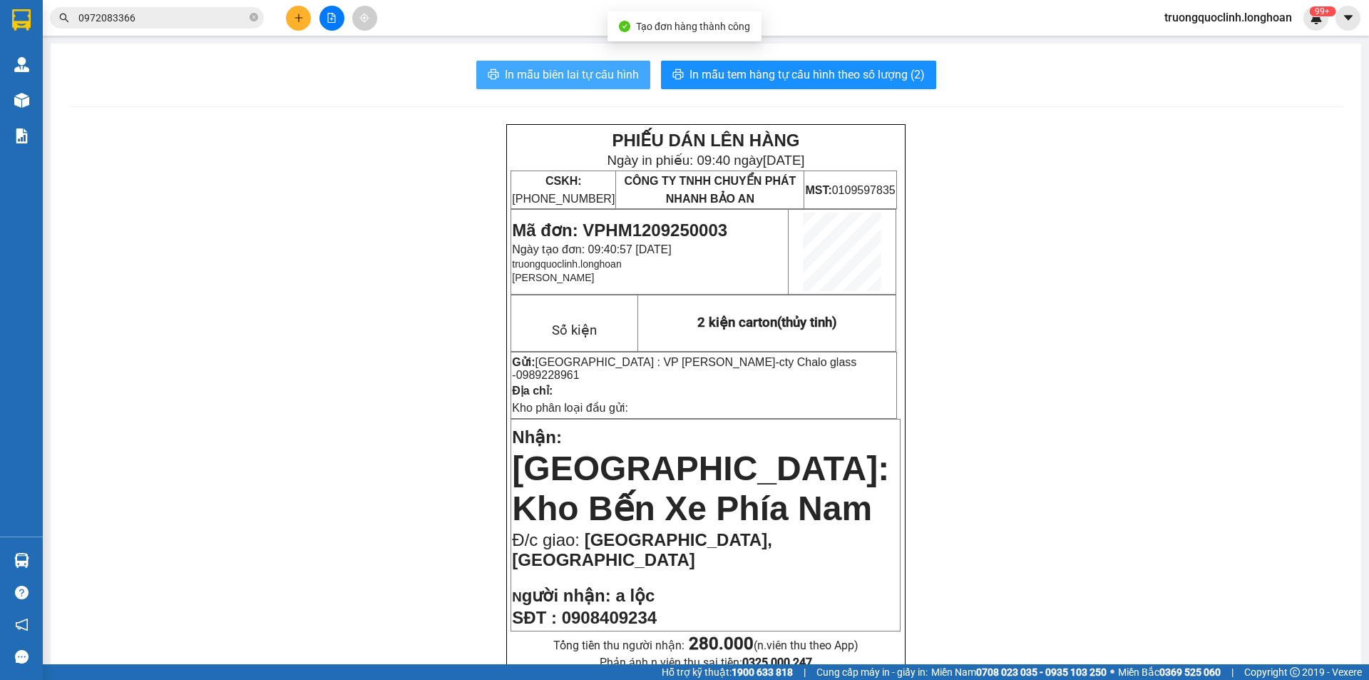
click at [614, 77] on span "In mẫu biên lai tự cấu hình" at bounding box center [572, 75] width 134 height 18
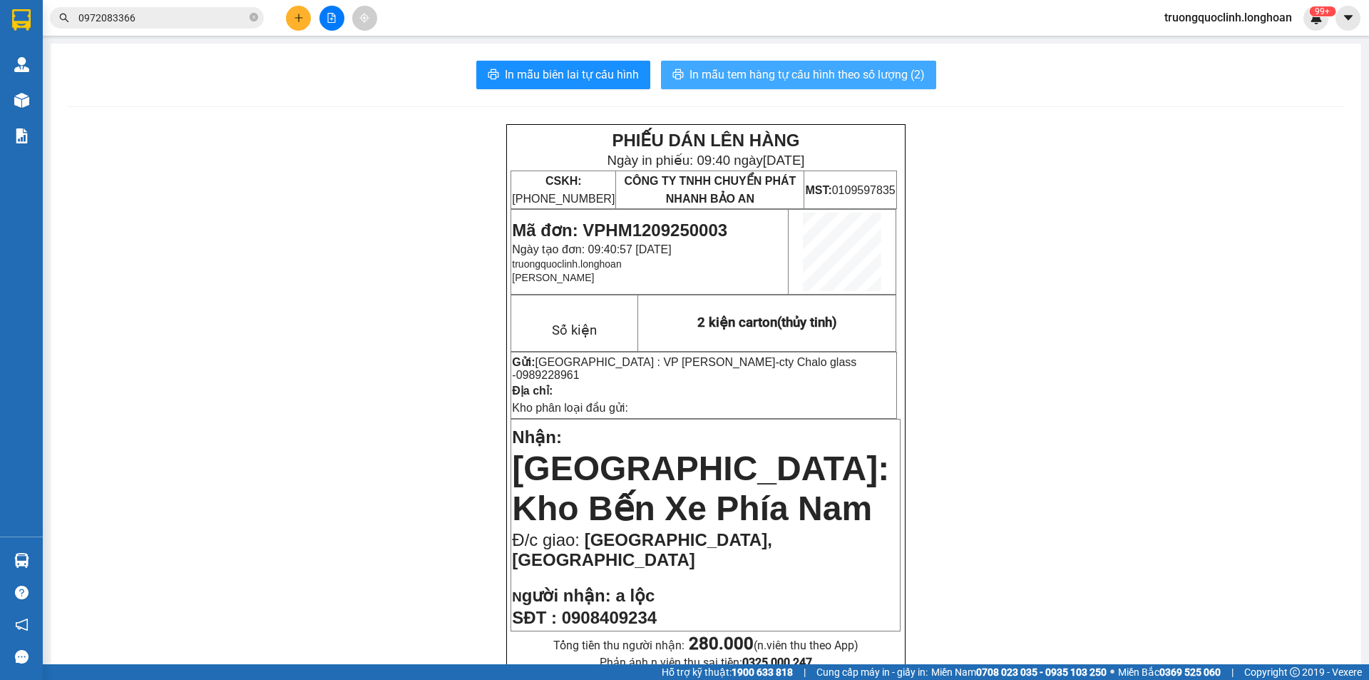
click at [758, 72] on span "In mẫu tem hàng tự cấu hình theo số lượng (2)" at bounding box center [807, 75] width 235 height 18
click at [665, 226] on span "Mã đơn: VPHM1209250003" at bounding box center [619, 229] width 215 height 19
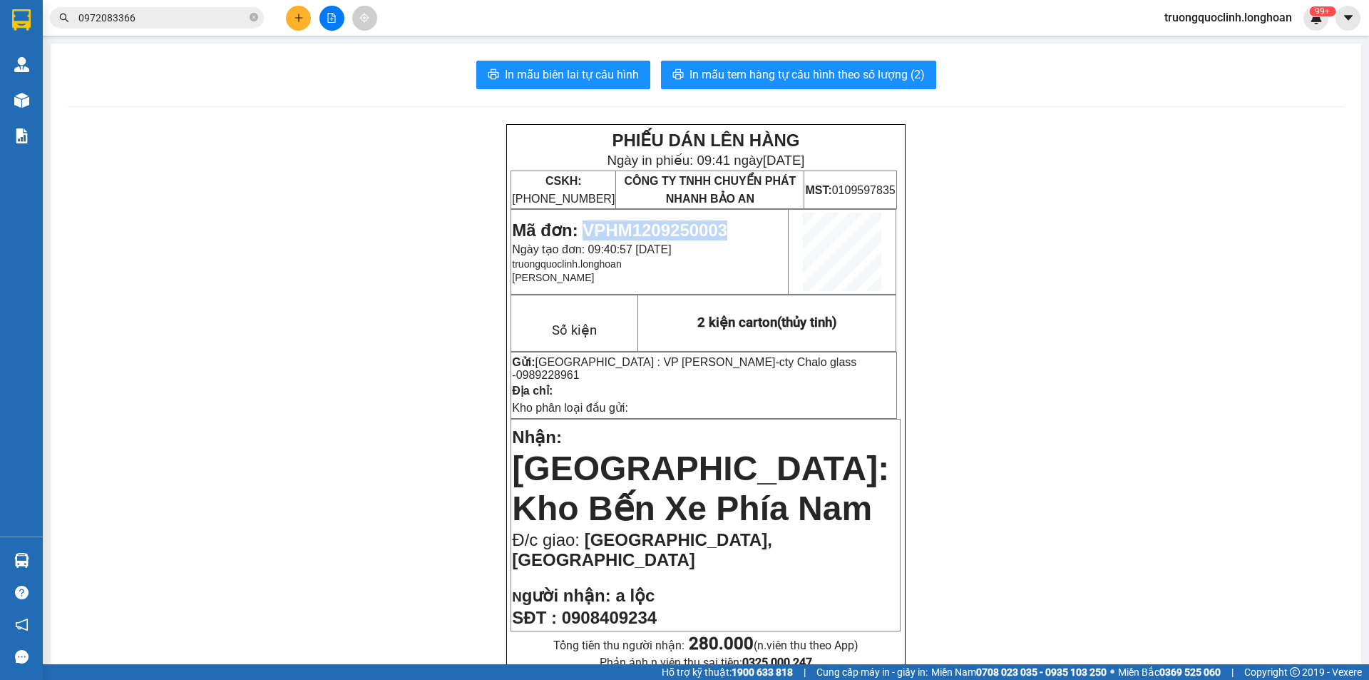
click at [665, 226] on span "Mã đơn: VPHM1209250003" at bounding box center [619, 229] width 215 height 19
copy span "VPHM1209250003"
click at [671, 230] on span "Mã đơn: VPHM1209250003" at bounding box center [619, 229] width 215 height 19
click at [168, 14] on input "0972083366" at bounding box center [162, 18] width 168 height 16
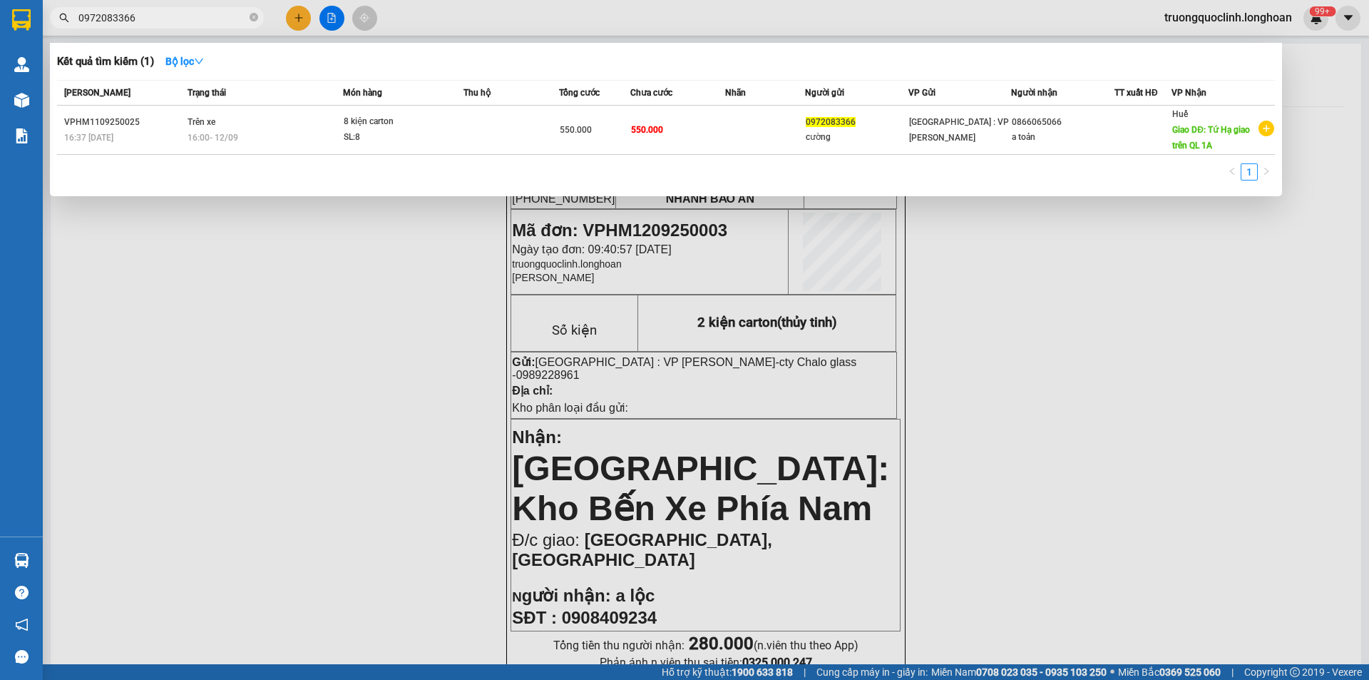
click at [168, 14] on input "0972083366" at bounding box center [162, 18] width 168 height 16
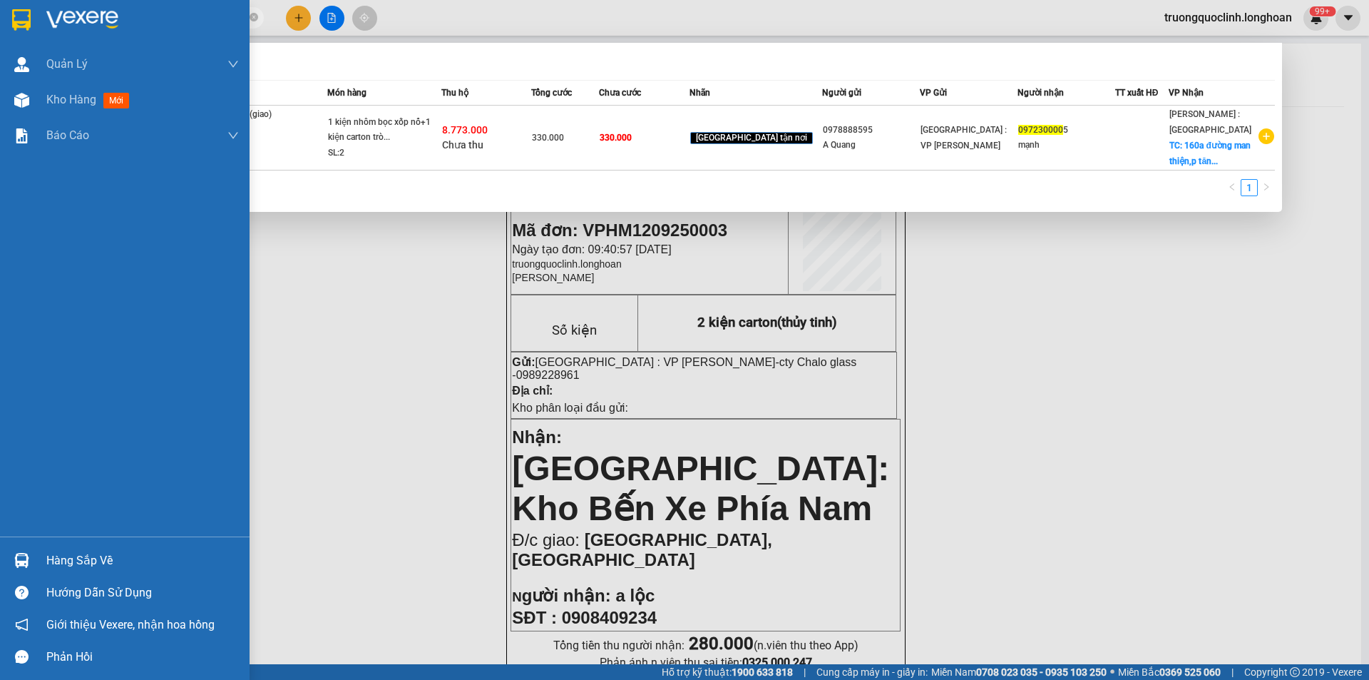
type input "097230000"
click at [21, 14] on img at bounding box center [21, 19] width 19 height 21
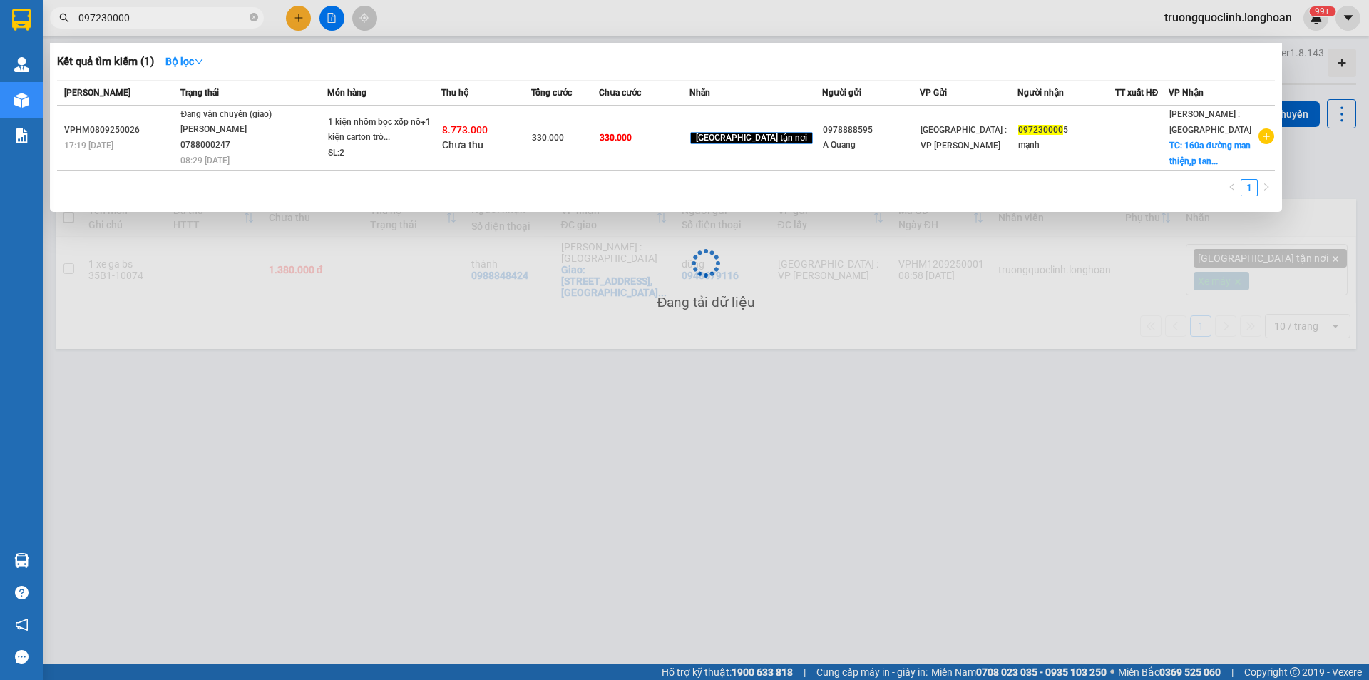
click at [374, 409] on div at bounding box center [684, 340] width 1369 height 680
